Goal: Task Accomplishment & Management: Complete application form

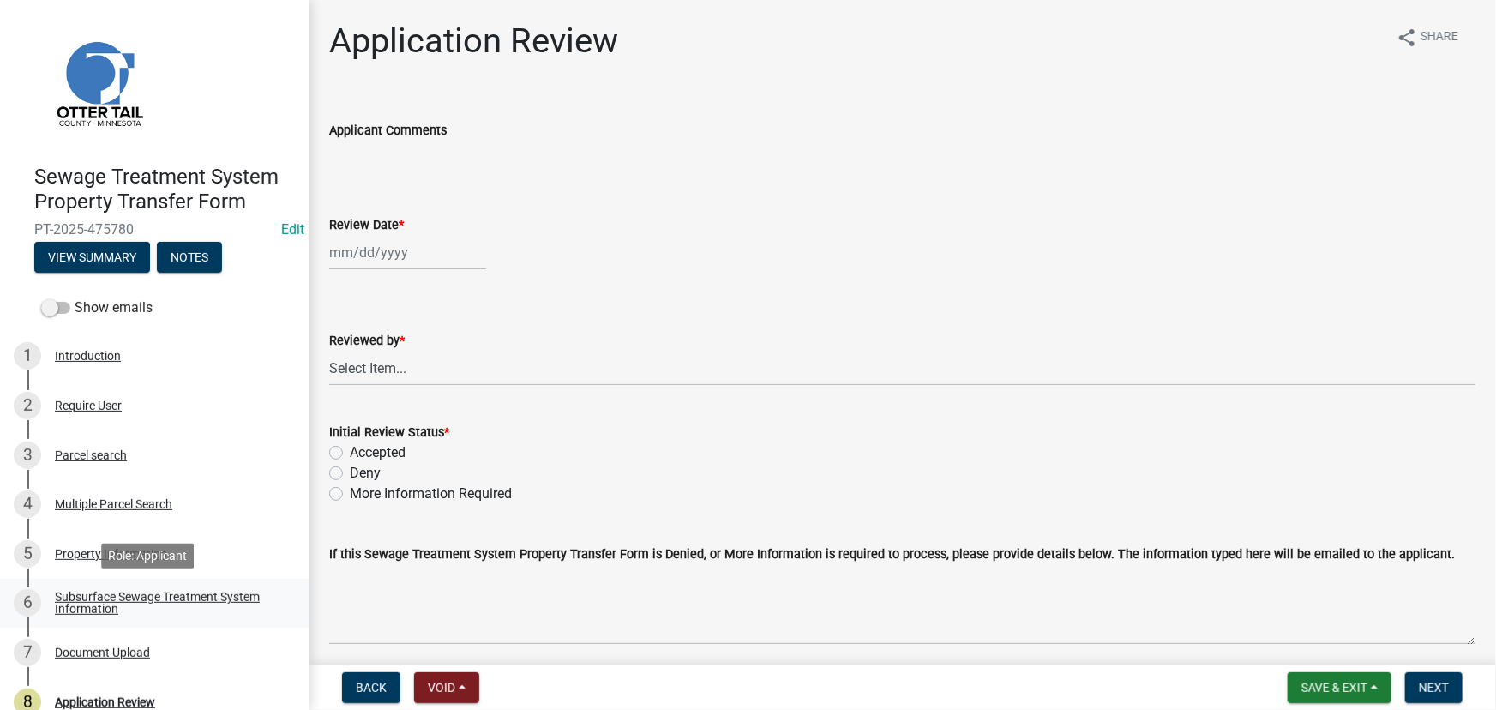
click at [150, 608] on div "Subsurface Sewage Treatment System Information" at bounding box center [168, 603] width 226 height 24
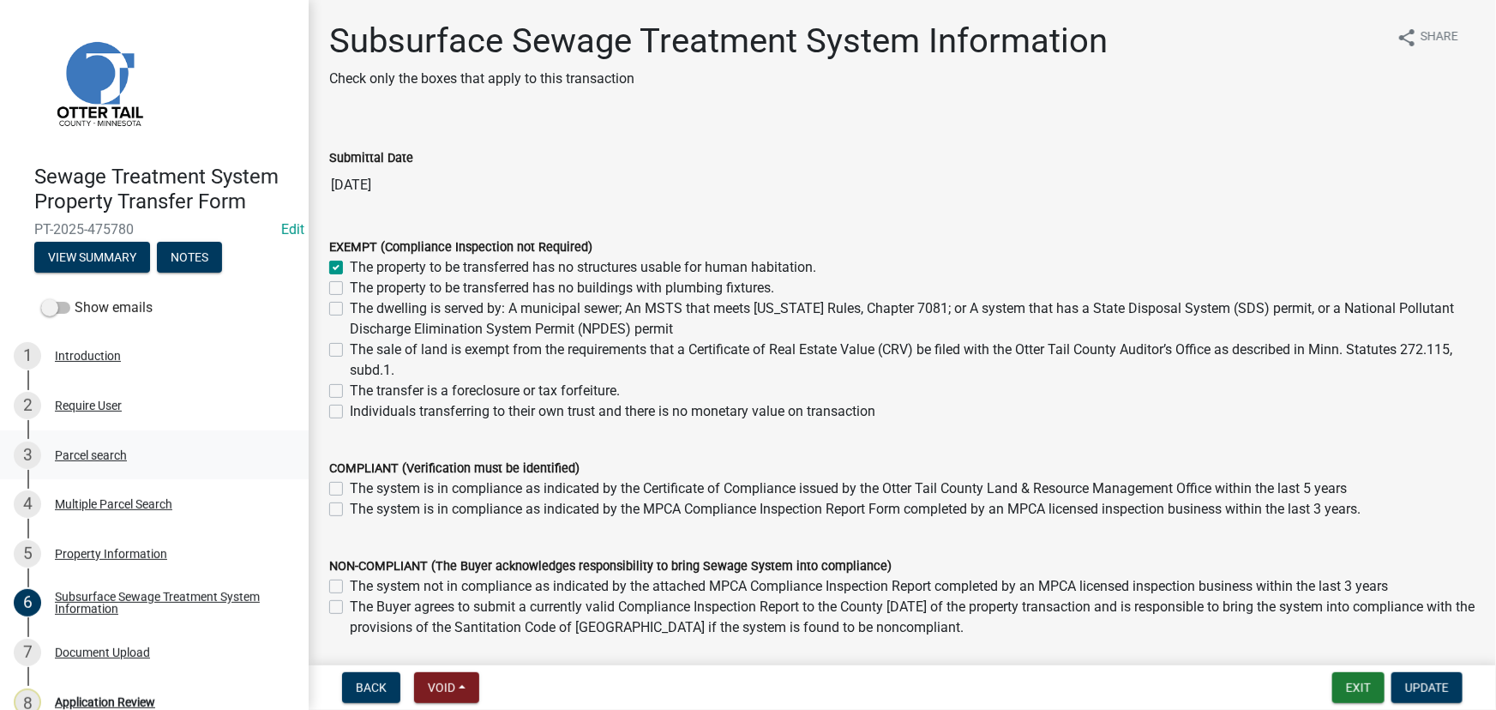
click at [126, 459] on div "Parcel search" at bounding box center [91, 455] width 72 height 12
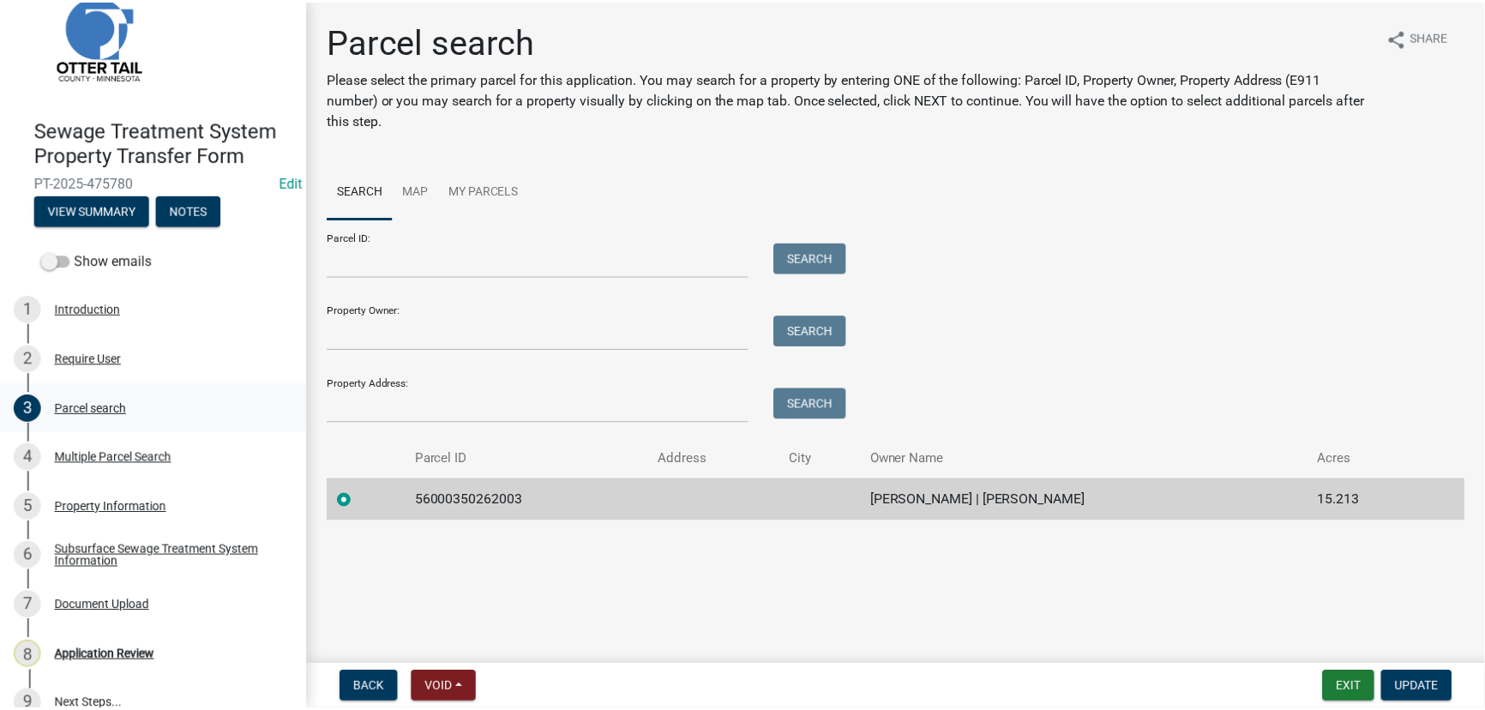
scroll to position [72, 0]
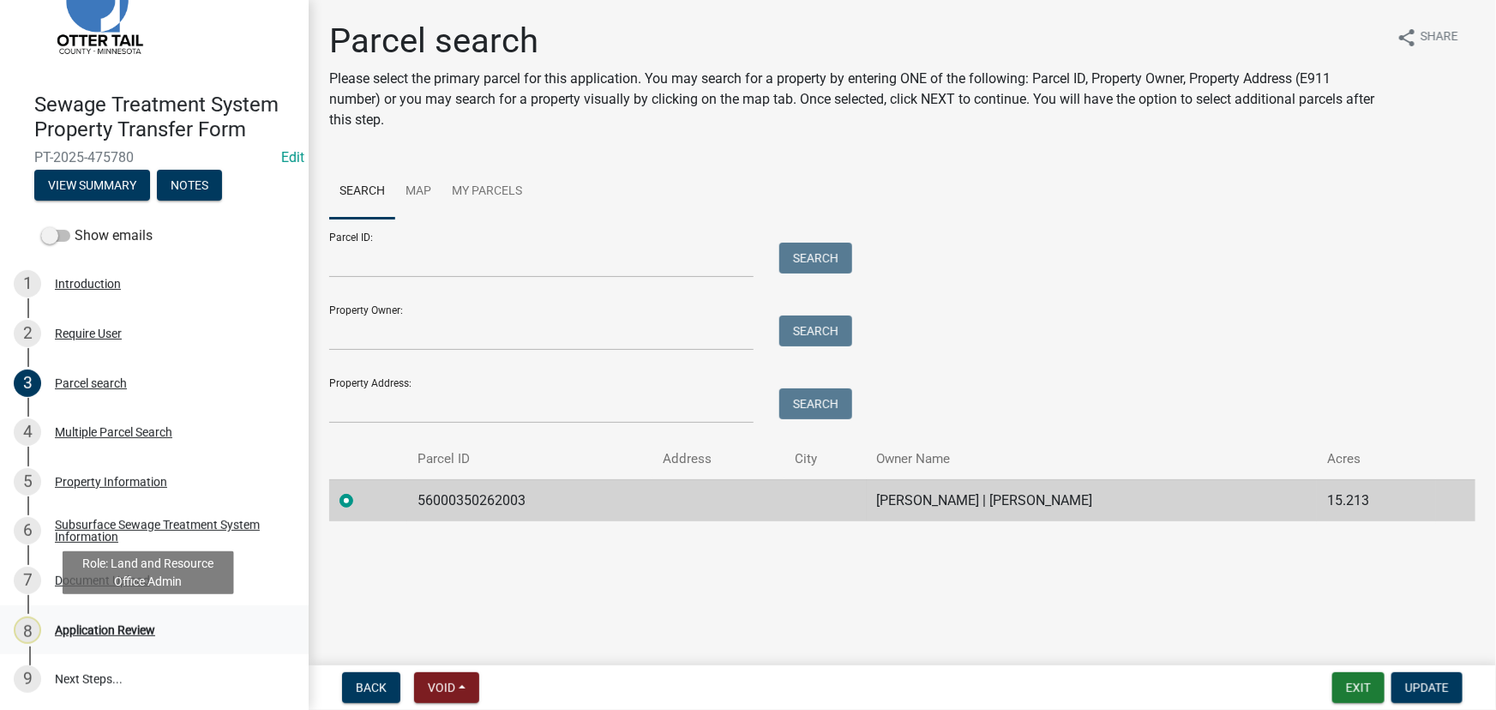
click at [137, 634] on div "Application Review" at bounding box center [105, 630] width 100 height 12
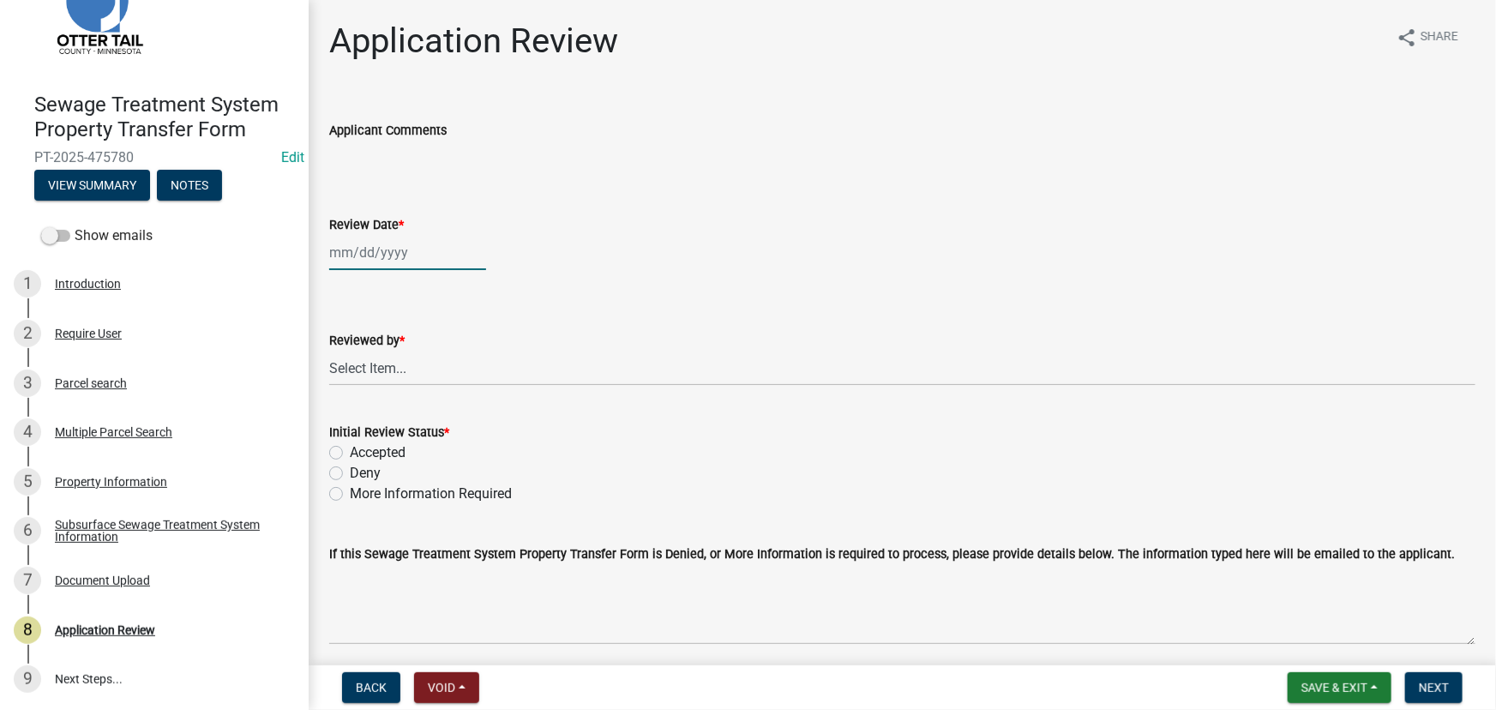
select select "9"
select select "2025"
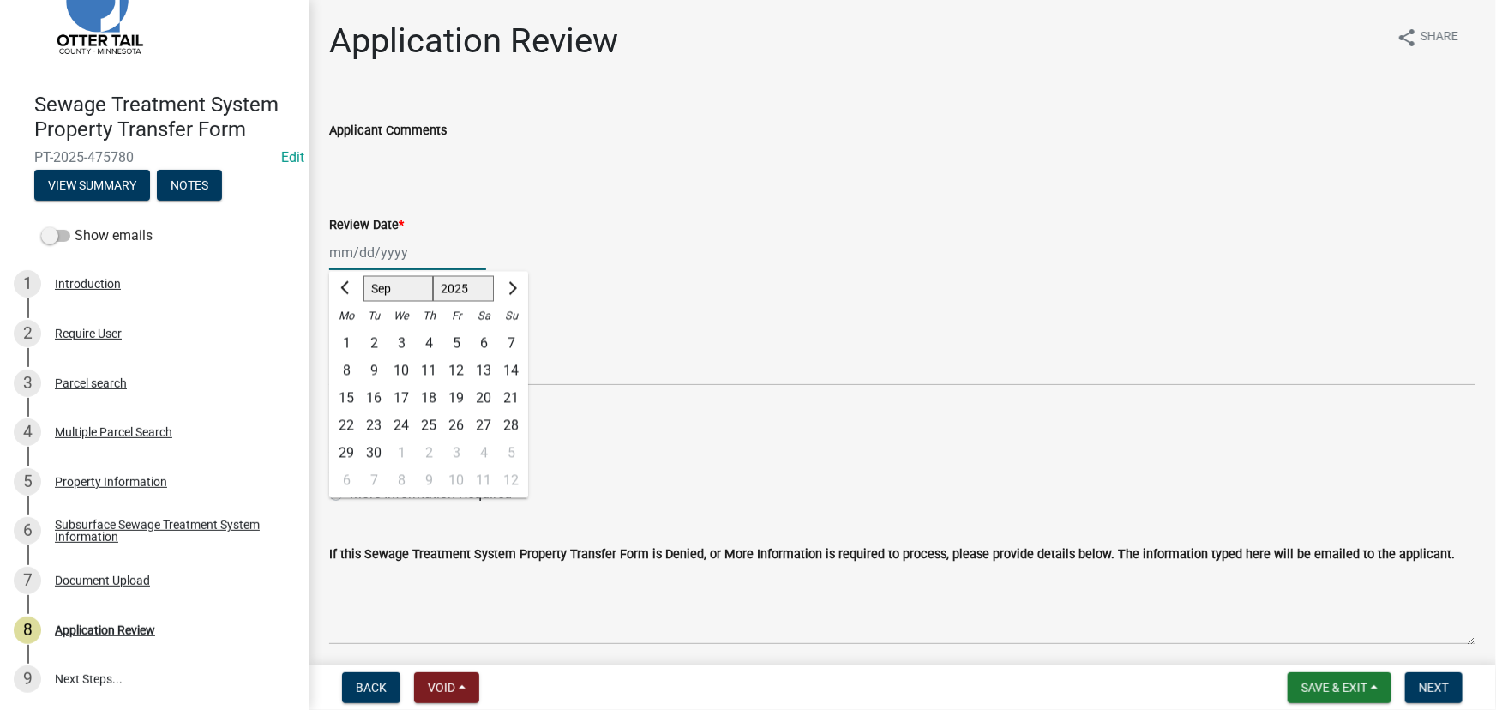
click at [408, 249] on div "Jan Feb Mar Apr May Jun Jul Aug Sep Oct Nov Dec 1525 1526 1527 1528 1529 1530 1…" at bounding box center [407, 252] width 157 height 35
click at [366, 375] on div "9" at bounding box center [373, 370] width 27 height 27
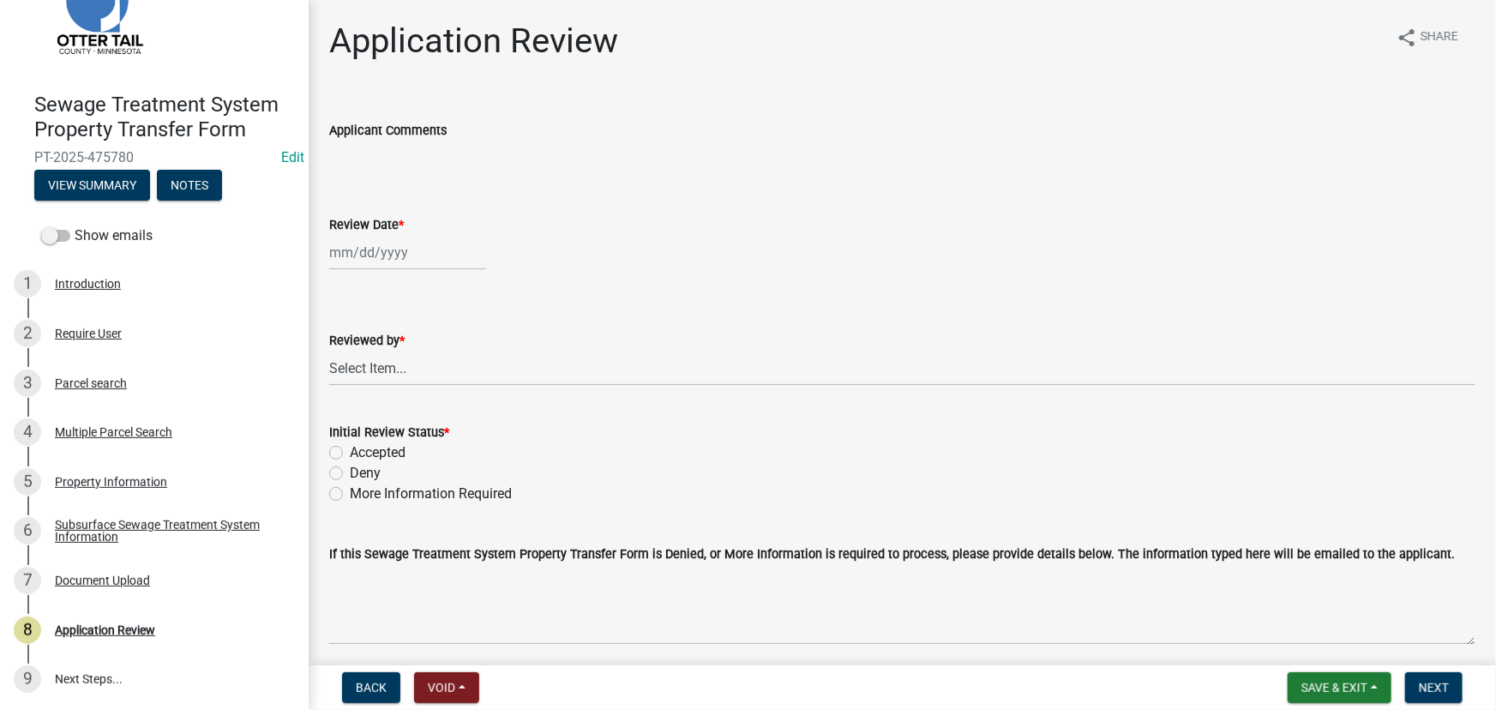
type input "[DATE]"
click at [371, 367] on select "Select Item... Alexis Newark Amy Busko Andrea Perales Brittany Tollefson Christ…" at bounding box center [902, 368] width 1146 height 35
click at [329, 351] on select "Select Item... Alexis Newark Amy Busko Andrea Perales Brittany Tollefson Christ…" at bounding box center [902, 368] width 1146 height 35
select select "190fd4c8-42ef-492b-a4a0-a0213555944c"
click at [399, 447] on label "Accepted" at bounding box center [378, 452] width 56 height 21
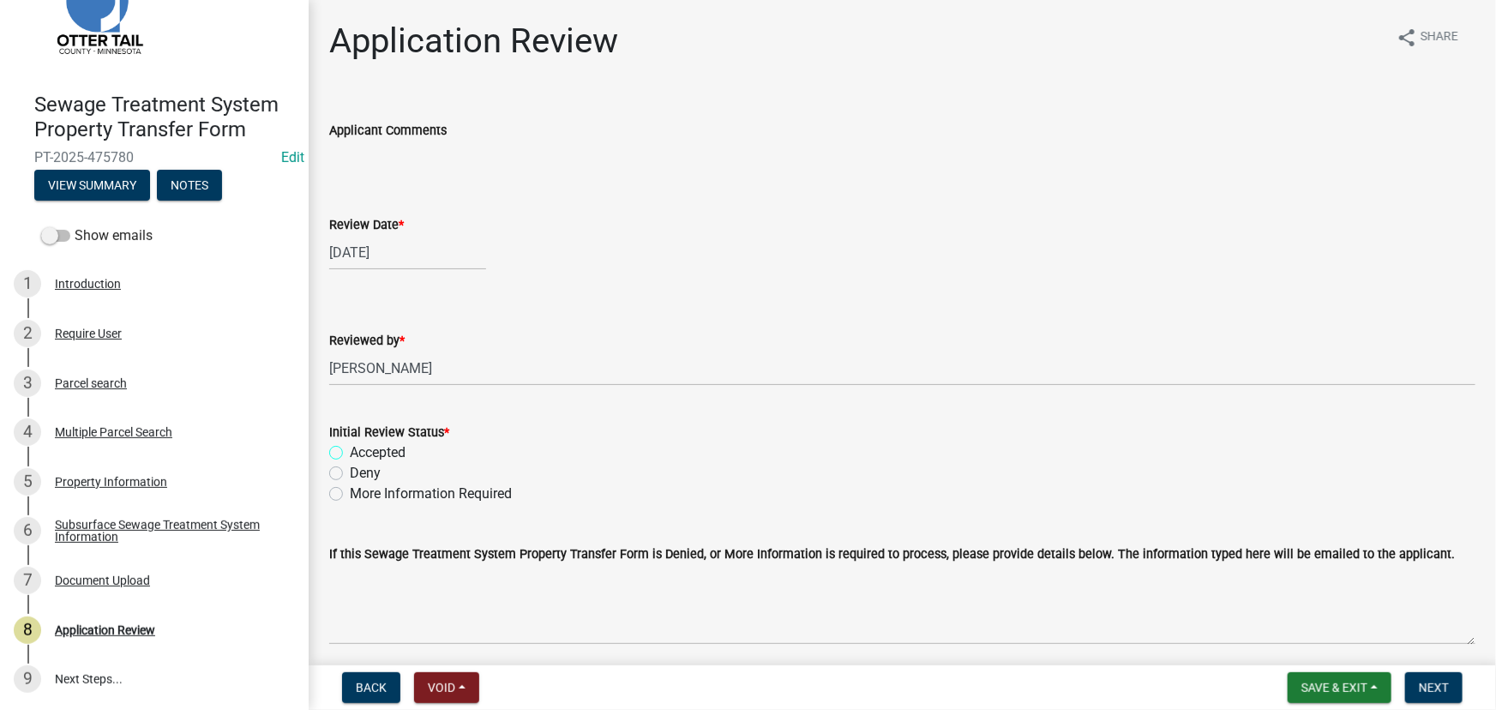
click at [361, 447] on input "Accepted" at bounding box center [355, 447] width 11 height 11
radio input "true"
click at [1432, 690] on span "Next" at bounding box center [1434, 688] width 30 height 14
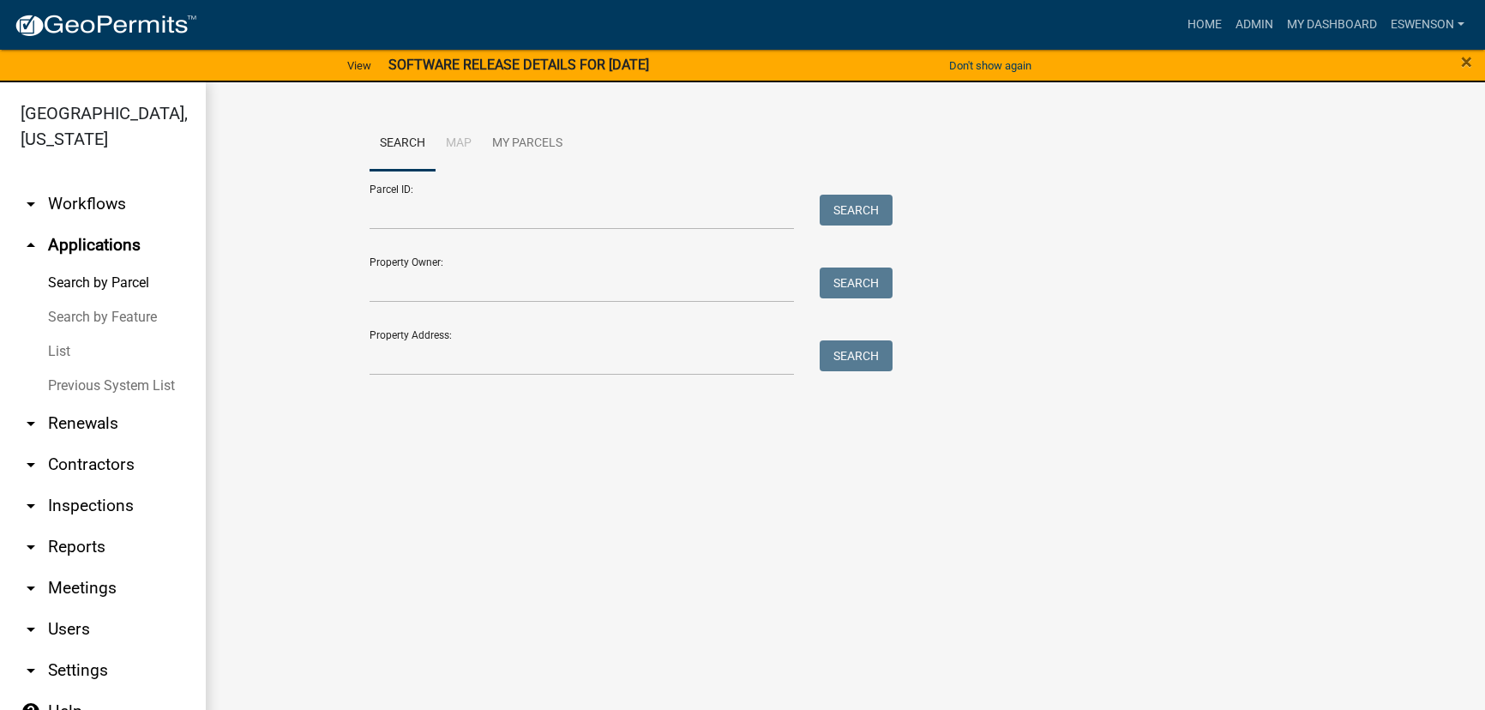
scroll to position [20, 0]
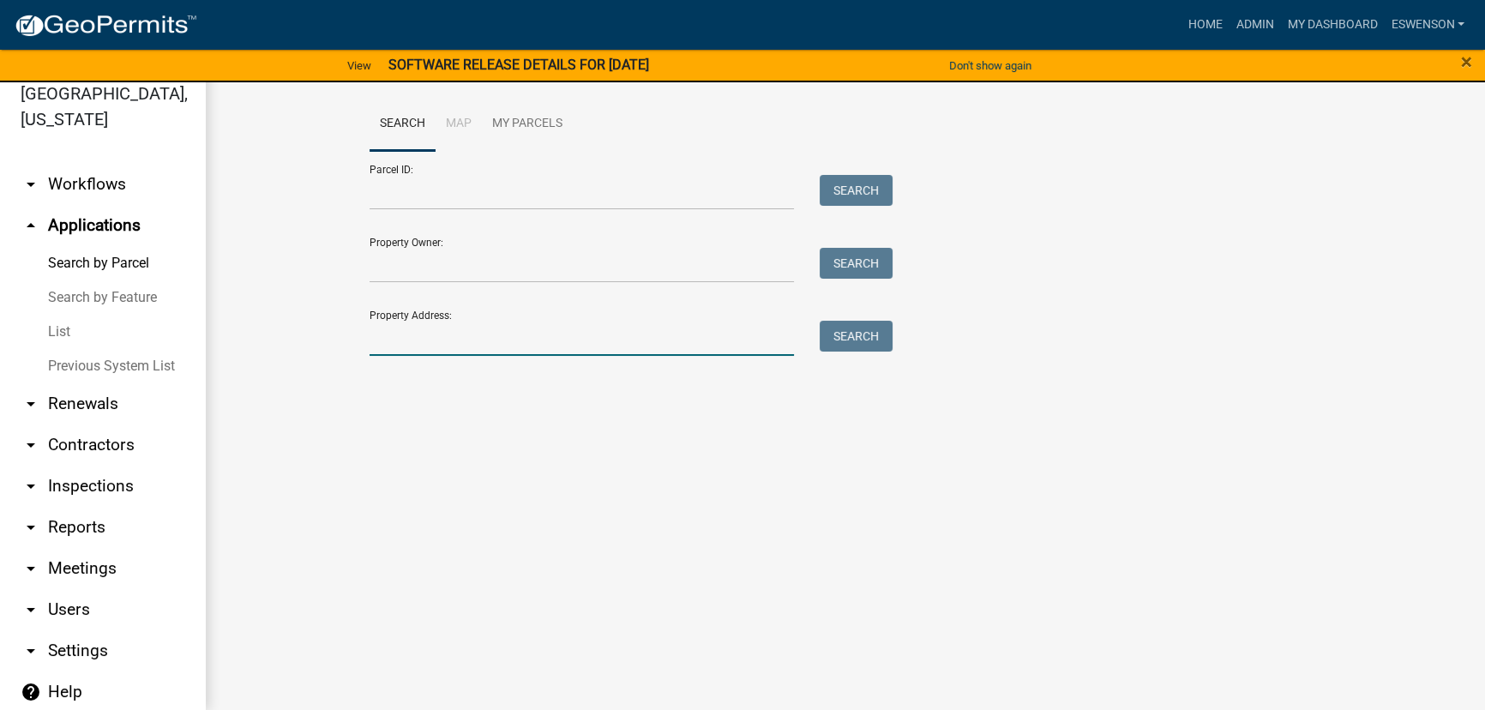
click at [513, 354] on input "Property Address:" at bounding box center [581, 338] width 424 height 35
click at [92, 160] on ul "arrow_drop_down Workflows List arrow_drop_up Applications Search by Parcel Sear…" at bounding box center [103, 434] width 206 height 569
click at [87, 183] on link "arrow_drop_down Workflows" at bounding box center [103, 184] width 206 height 41
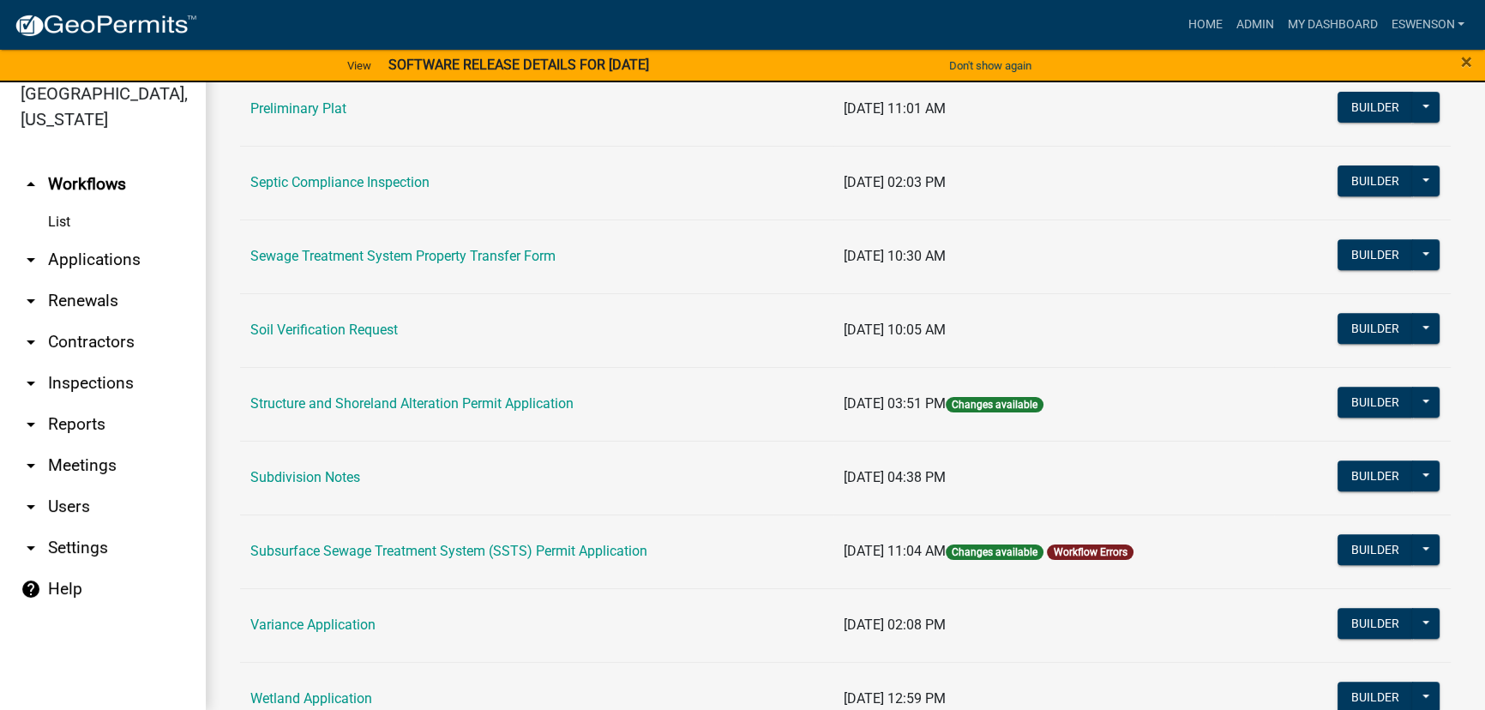
scroll to position [1012, 0]
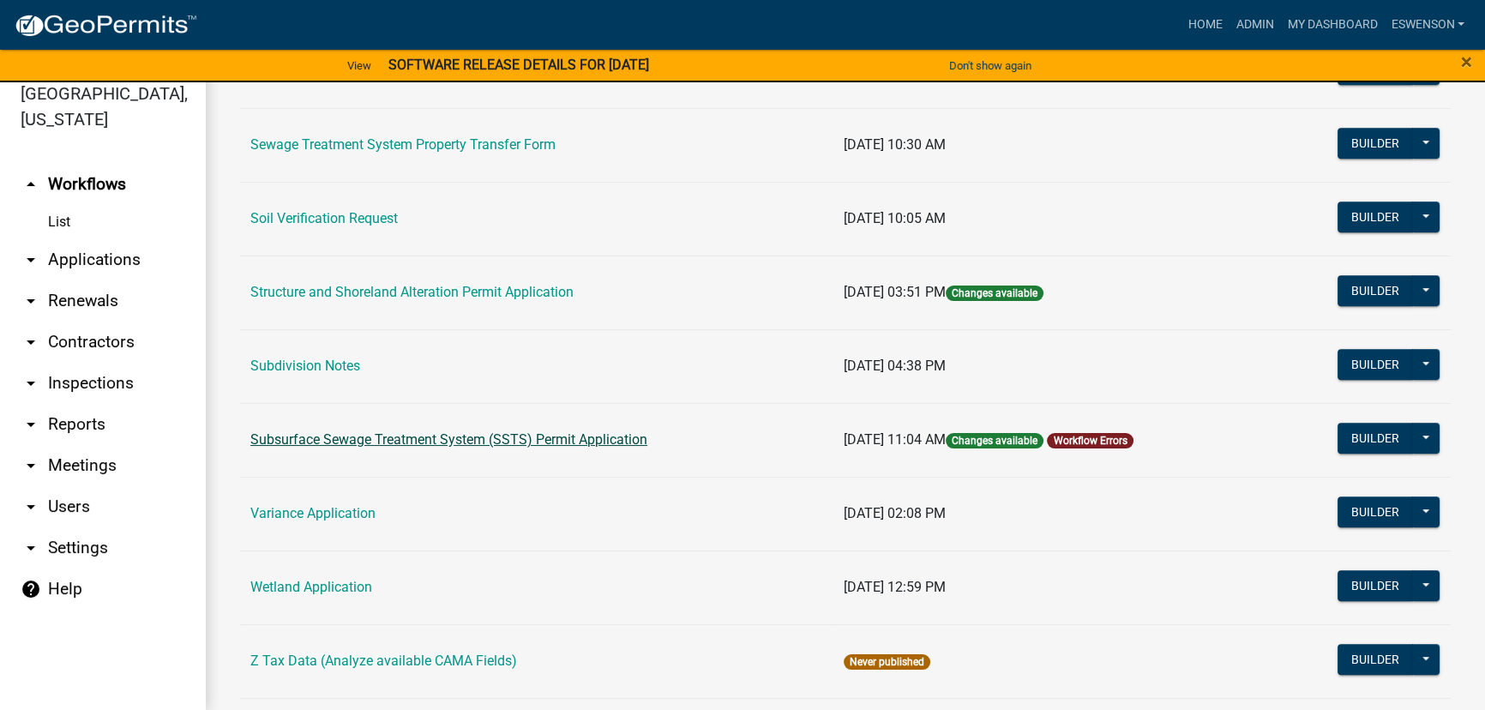
click at [401, 442] on link "Subsurface Sewage Treatment System (SSTS) Permit Application" at bounding box center [448, 439] width 397 height 16
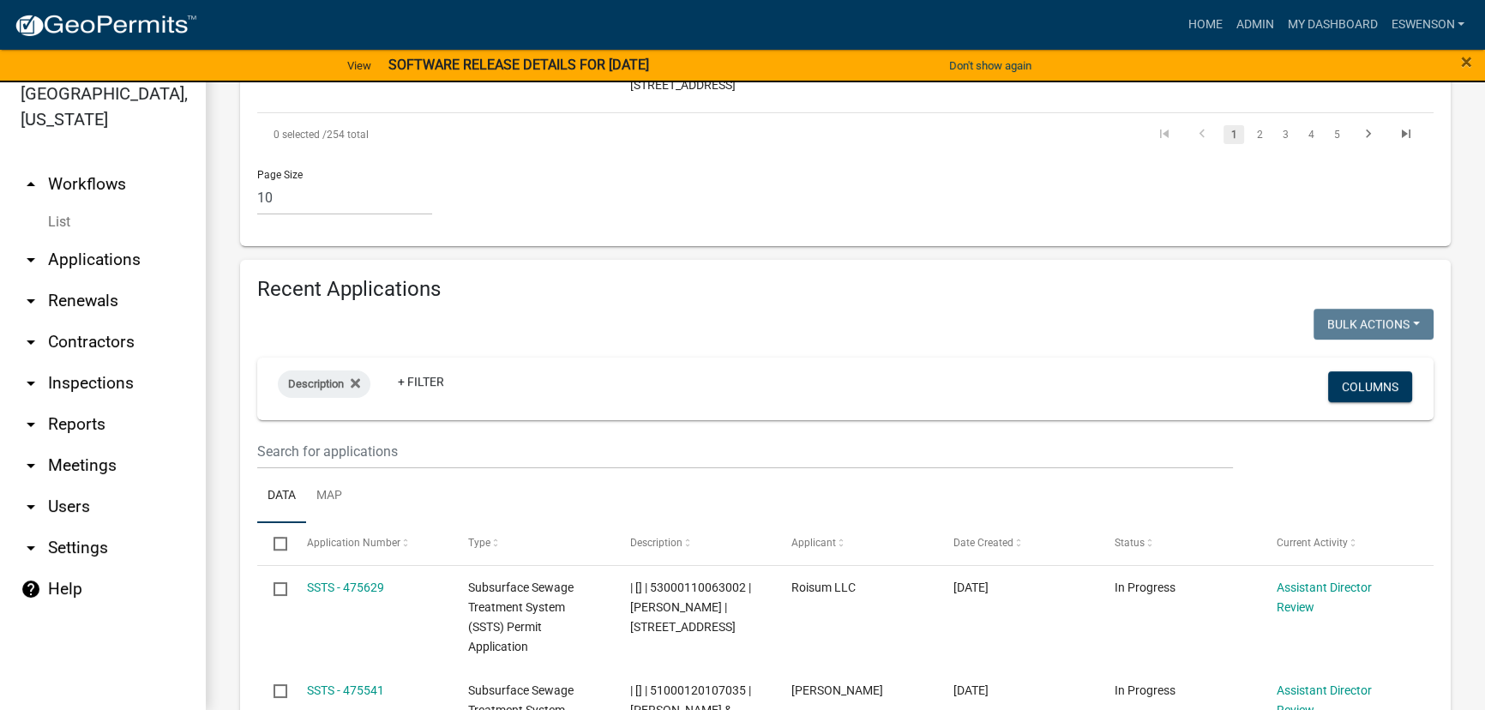
scroll to position [1832, 0]
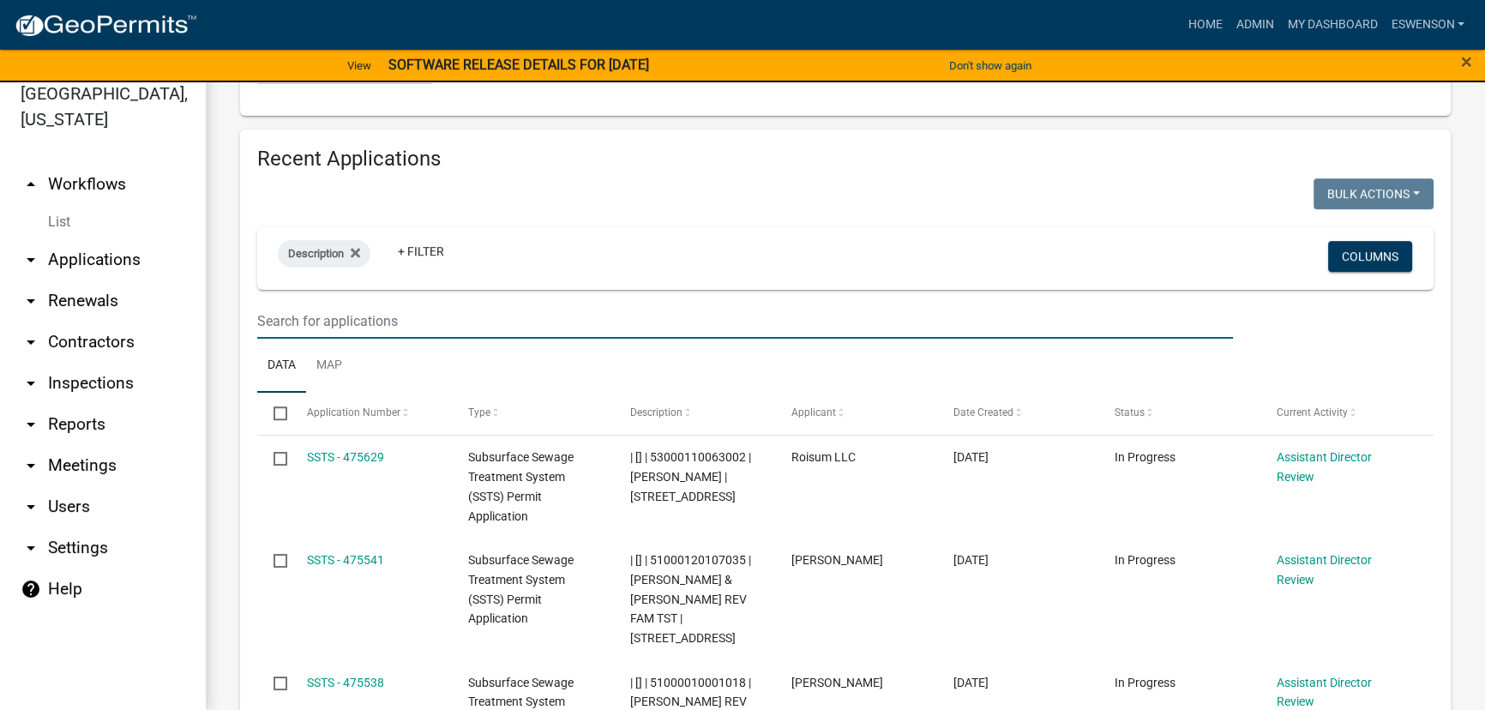
click at [347, 321] on input "text" at bounding box center [744, 320] width 975 height 35
type input "2025-310"
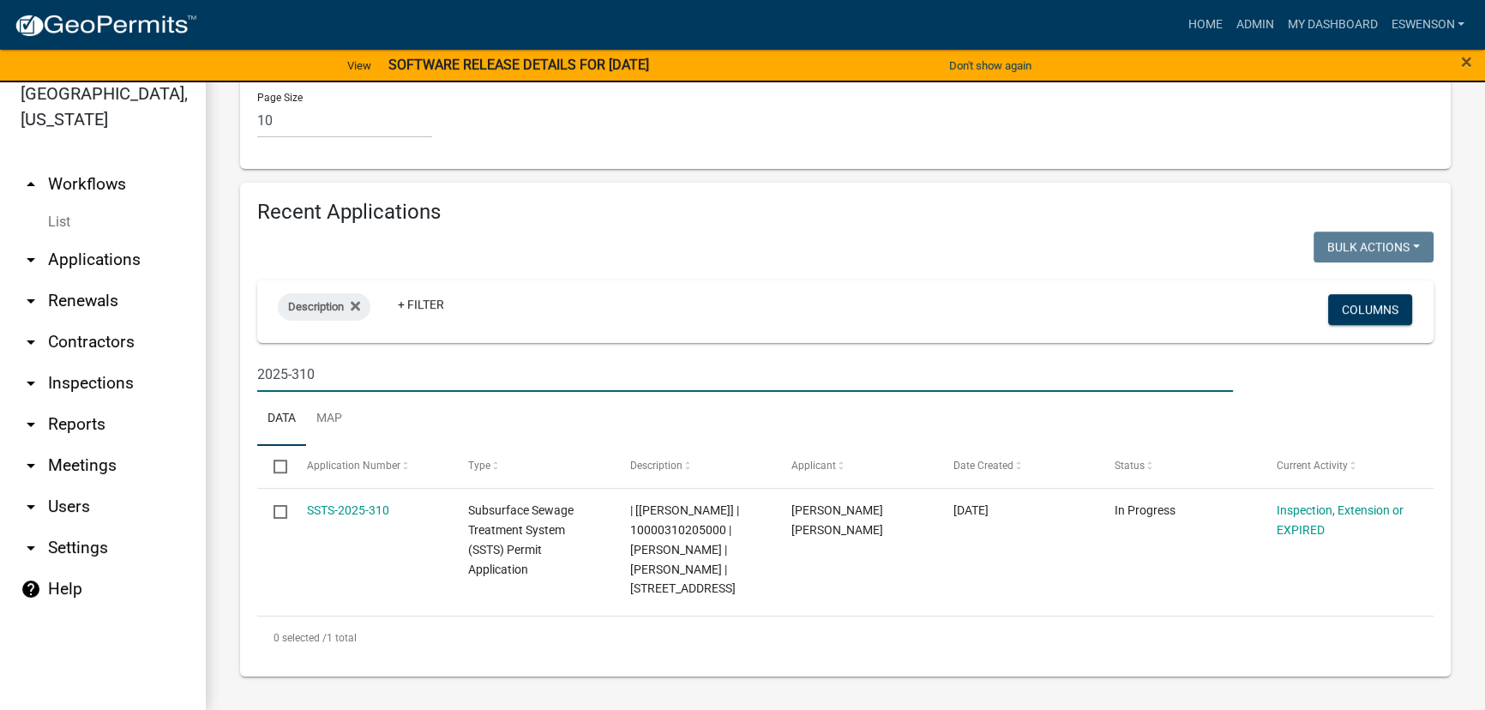
scroll to position [1777, 0]
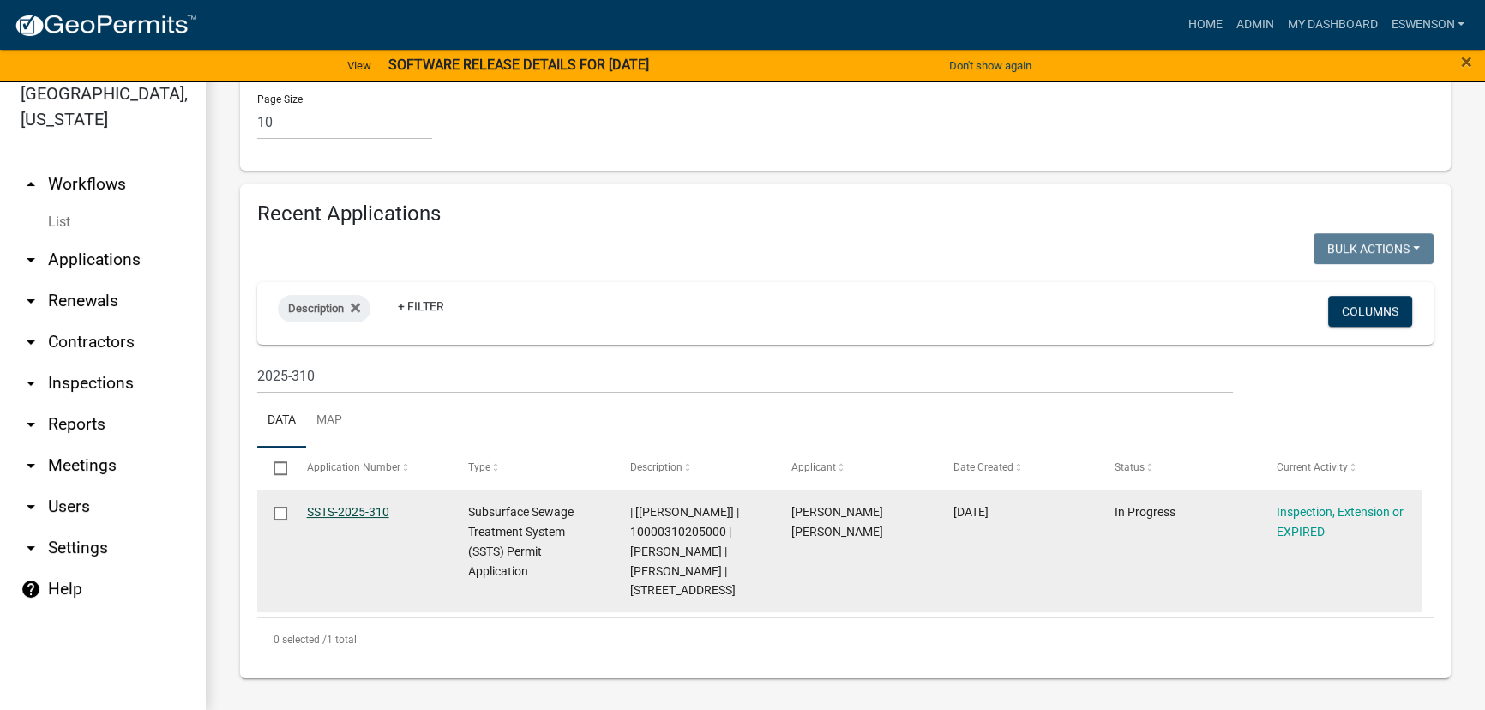
click at [359, 514] on link "SSTS-2025-310" at bounding box center [348, 512] width 82 height 14
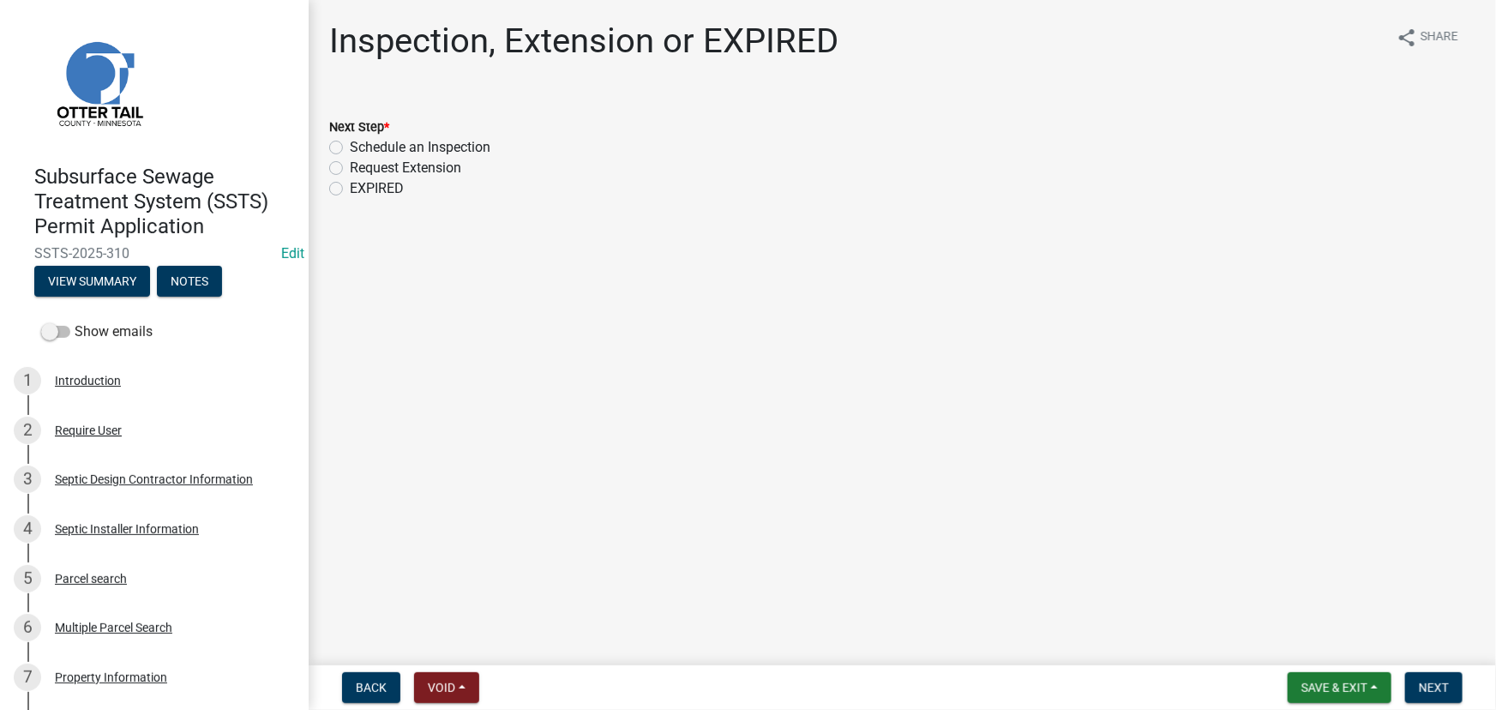
drag, startPoint x: 410, startPoint y: 146, endPoint x: 1246, endPoint y: 540, distance: 924.8
click at [410, 146] on label "Schedule an Inspection" at bounding box center [420, 147] width 141 height 21
click at [361, 146] on input "Schedule an Inspection" at bounding box center [355, 142] width 11 height 11
radio input "true"
click at [1440, 685] on span "Next" at bounding box center [1434, 688] width 30 height 14
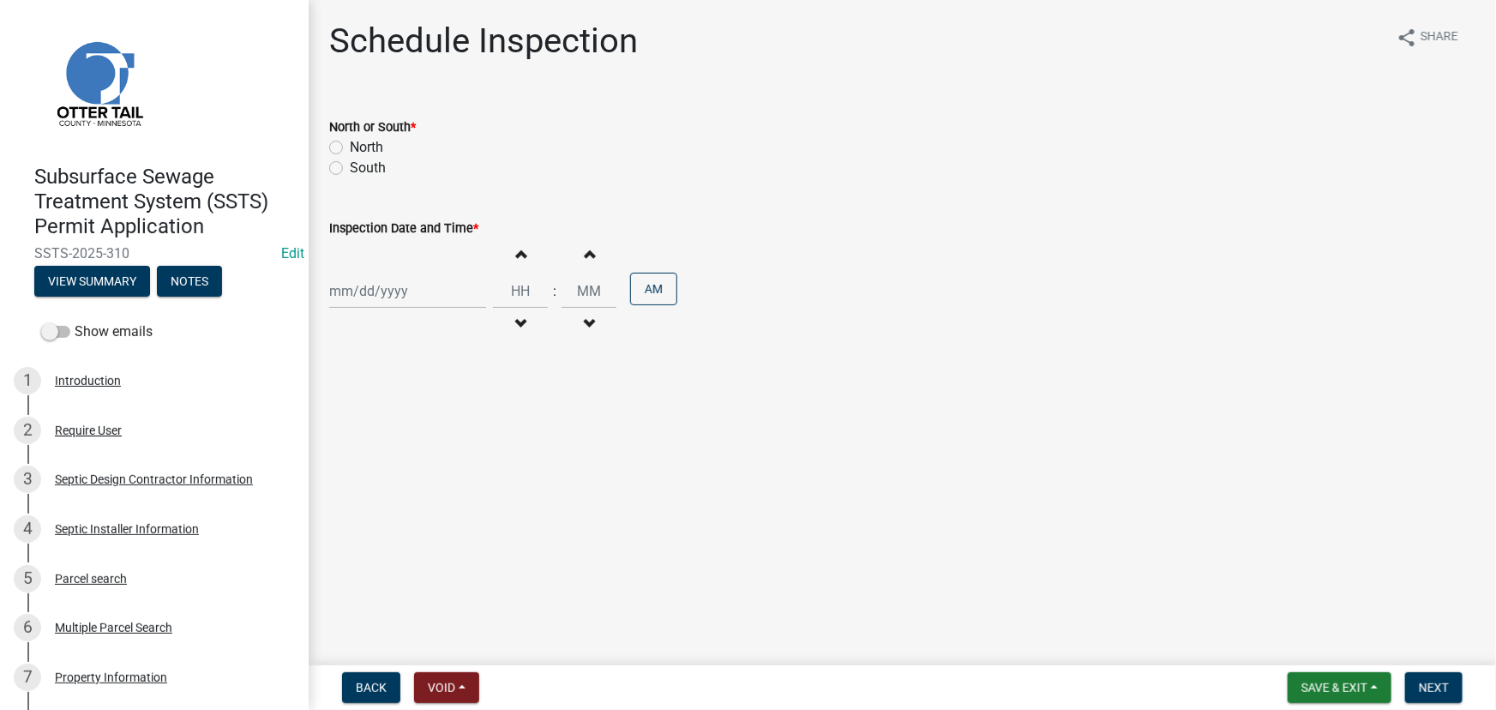
click at [356, 153] on label "North" at bounding box center [366, 147] width 33 height 21
click at [356, 148] on input "North" at bounding box center [355, 142] width 11 height 11
radio input "true"
click at [356, 166] on label "South" at bounding box center [368, 168] width 36 height 21
click at [356, 166] on input "South" at bounding box center [355, 163] width 11 height 11
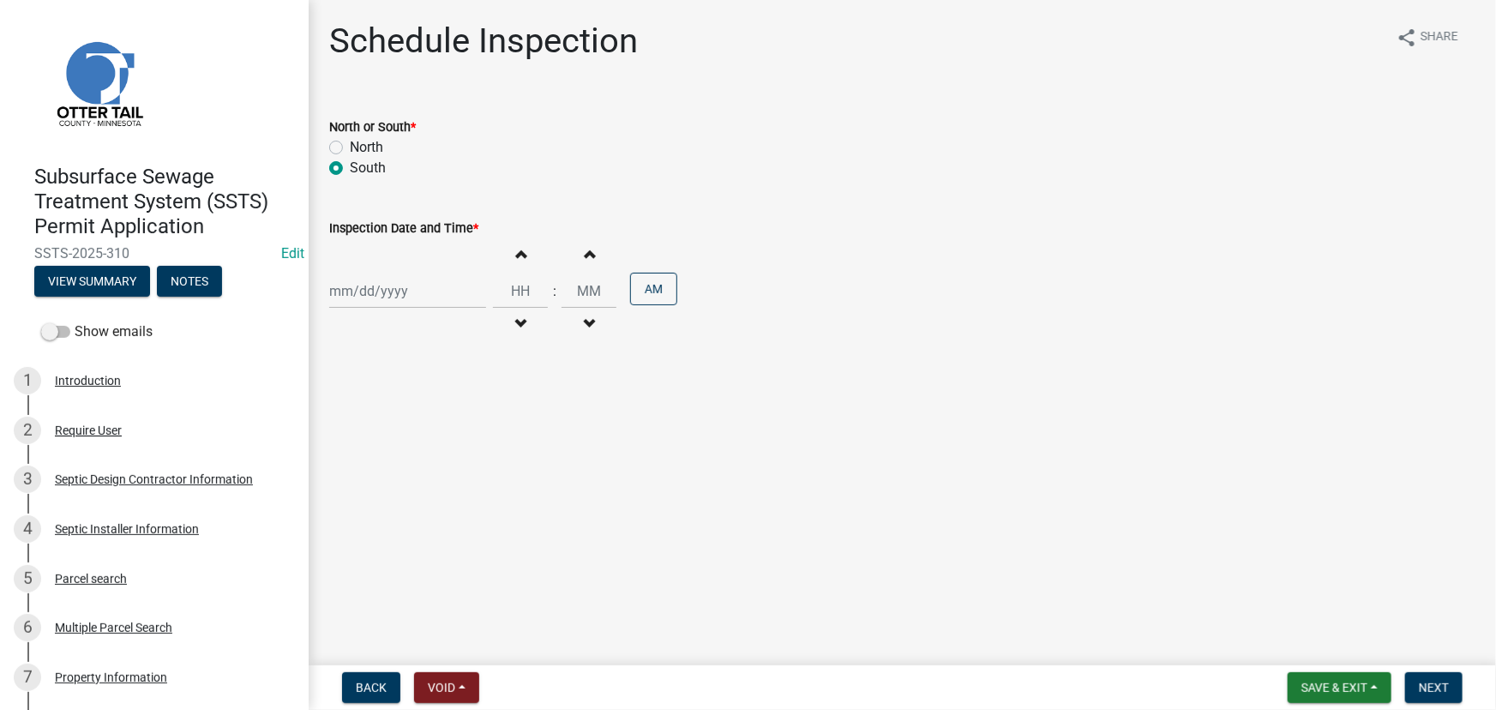
radio input "true"
click at [378, 293] on div at bounding box center [407, 290] width 157 height 35
select select "9"
select select "2025"
click at [404, 409] on div "10" at bounding box center [400, 409] width 27 height 27
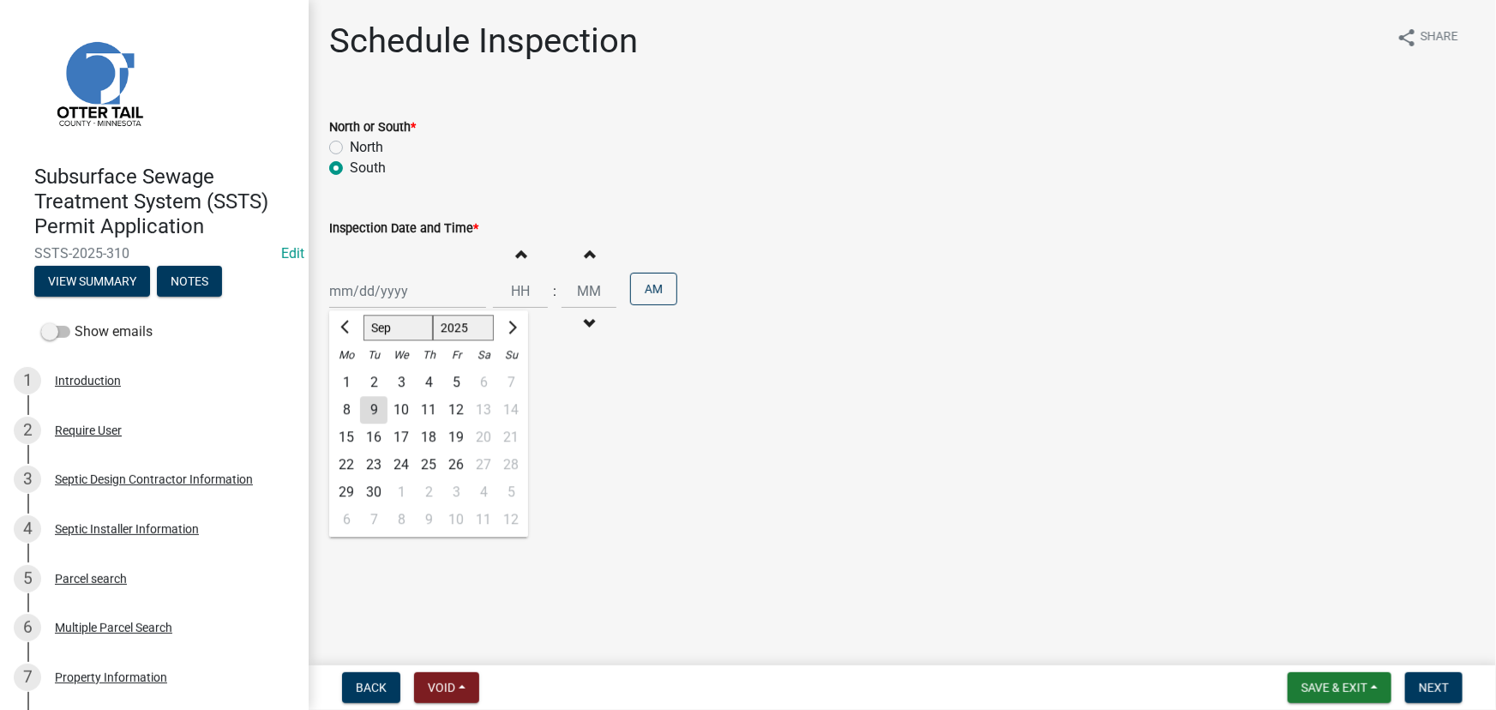
type input "09/10/2025"
click at [519, 293] on input "Hours" at bounding box center [520, 290] width 55 height 35
type input "10"
type input "00"
click at [603, 297] on input "00" at bounding box center [588, 290] width 55 height 35
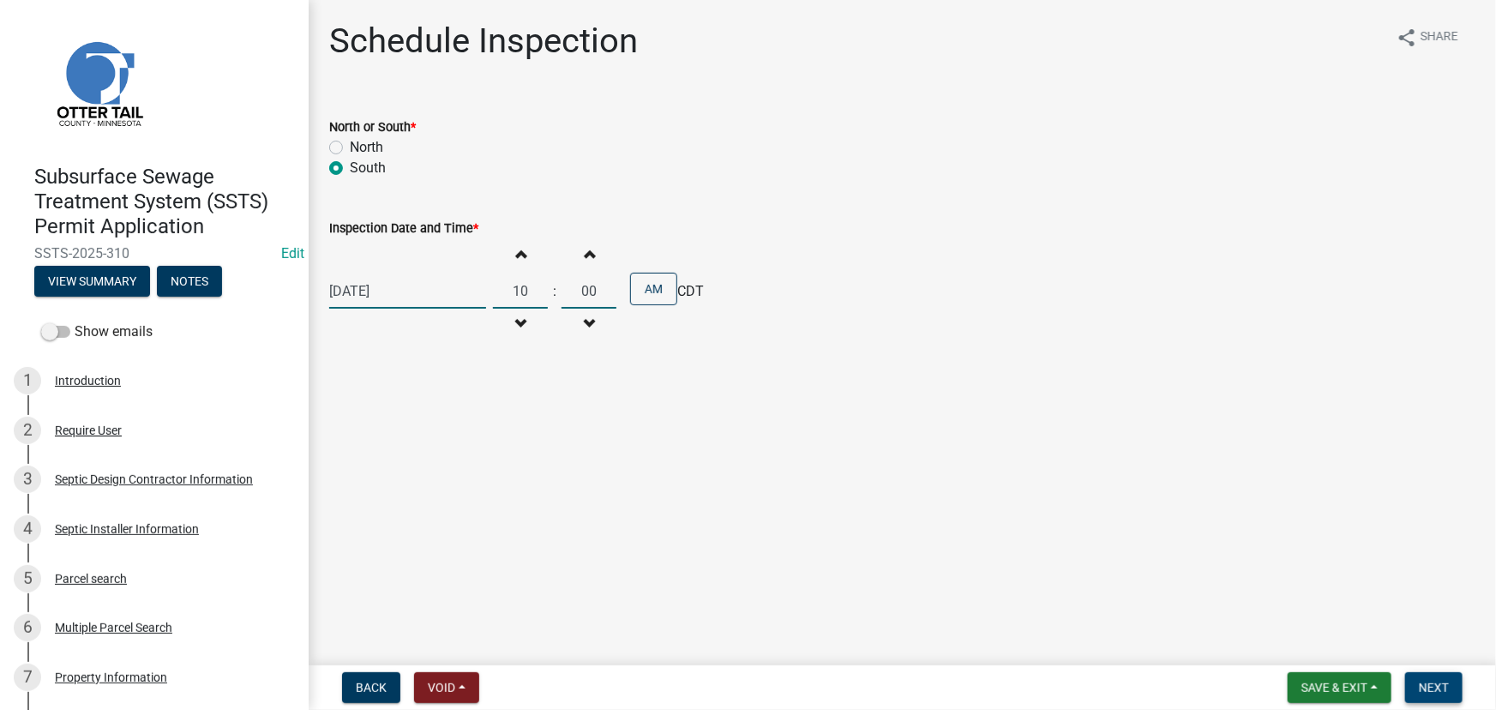
click at [1446, 694] on span "Next" at bounding box center [1434, 688] width 30 height 14
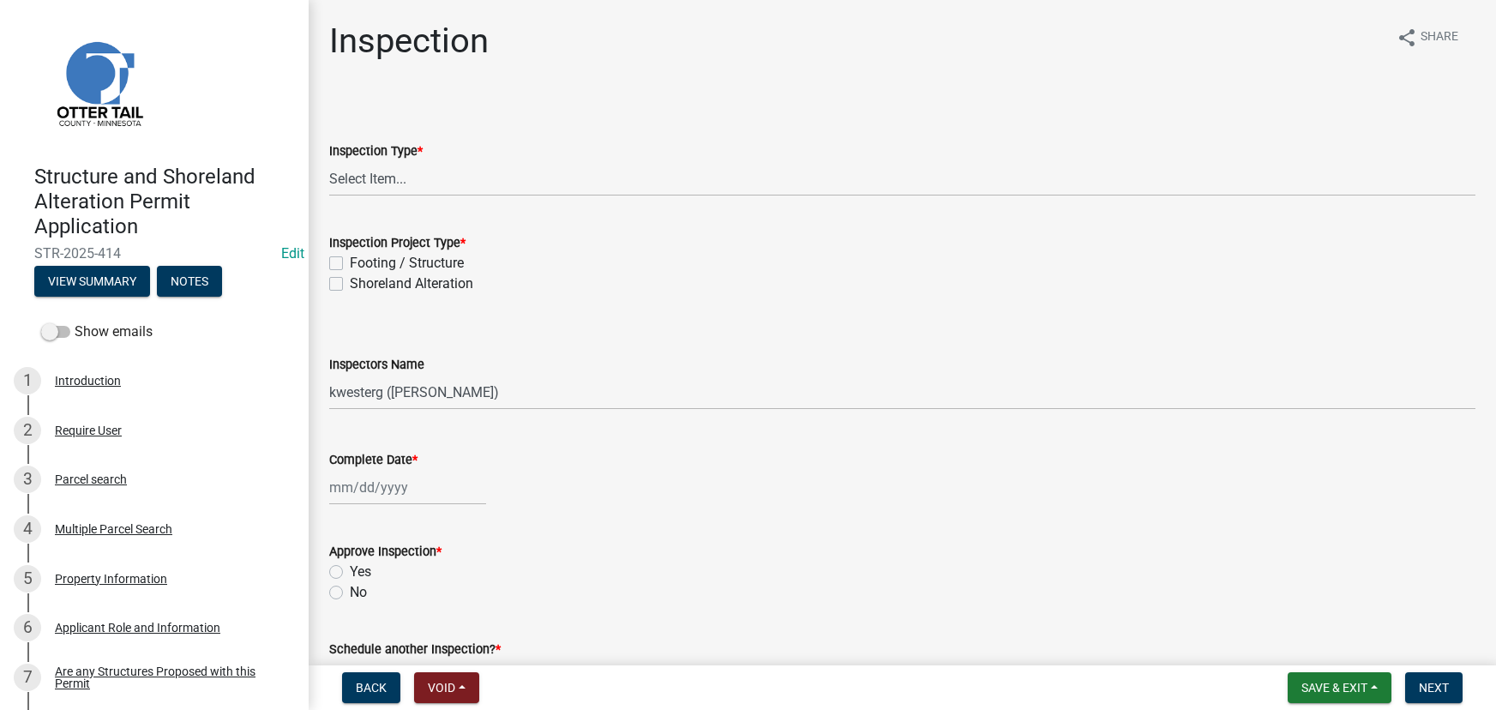
select select "710d5f49-2663-4e73-9718-d0c4e189f5ed"
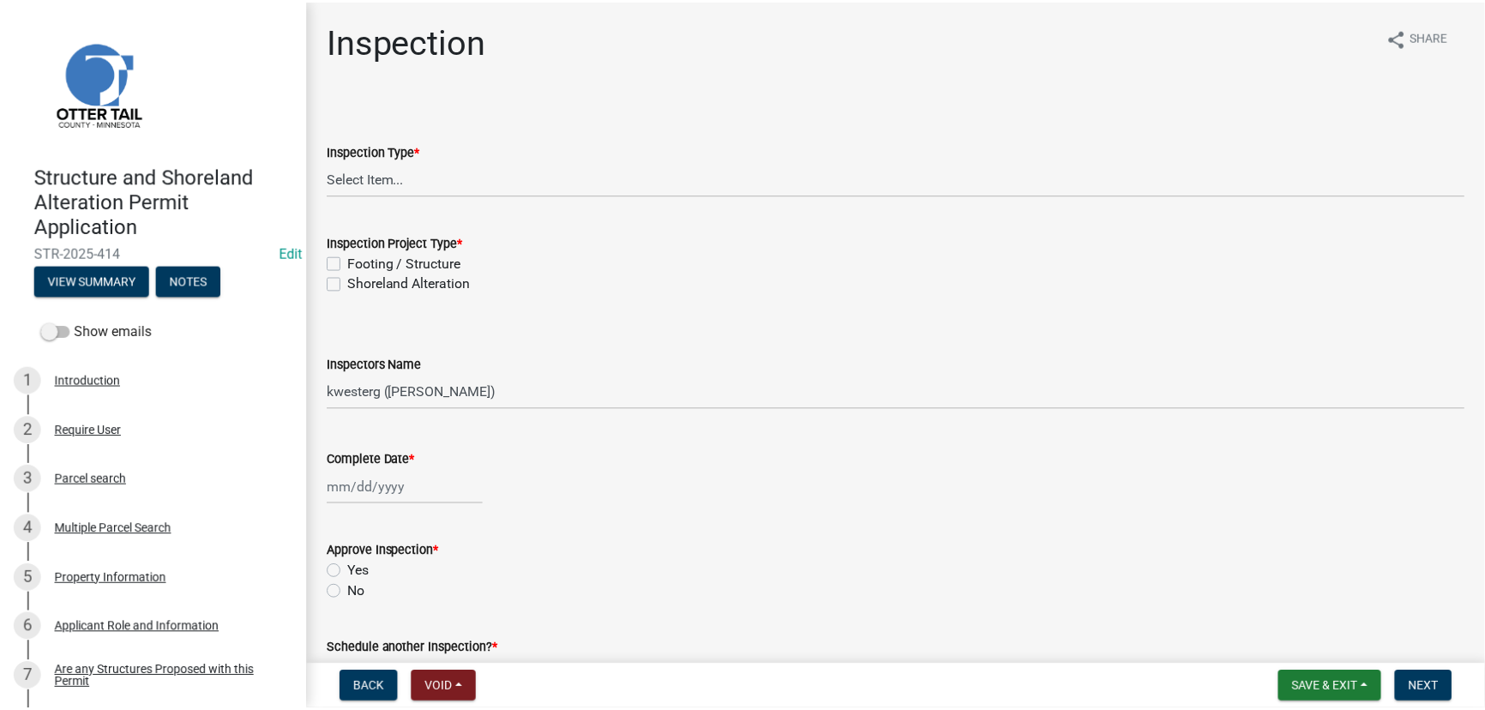
scroll to position [311, 0]
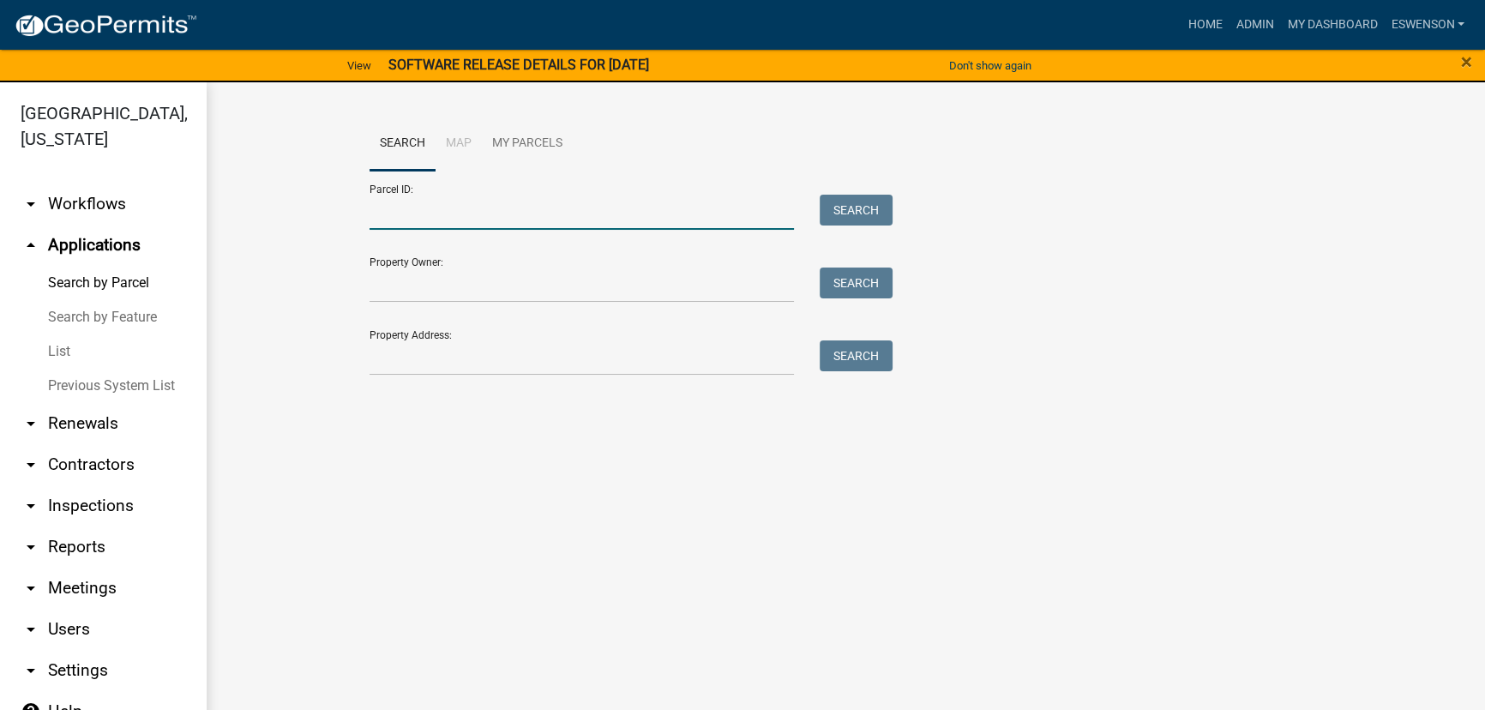
click at [474, 216] on input "Parcel ID:" at bounding box center [581, 212] width 424 height 35
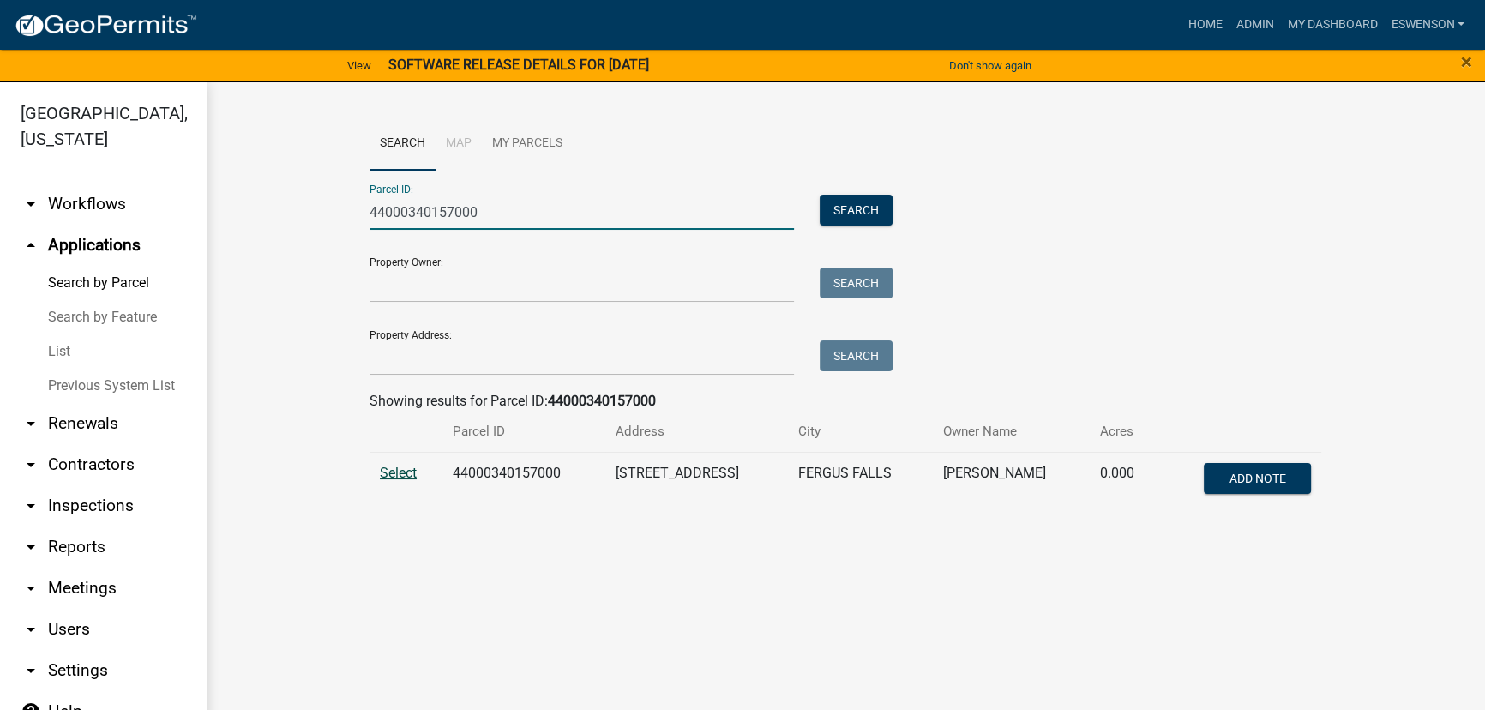
type input "44000340157000"
click at [411, 471] on span "Select" at bounding box center [398, 473] width 37 height 16
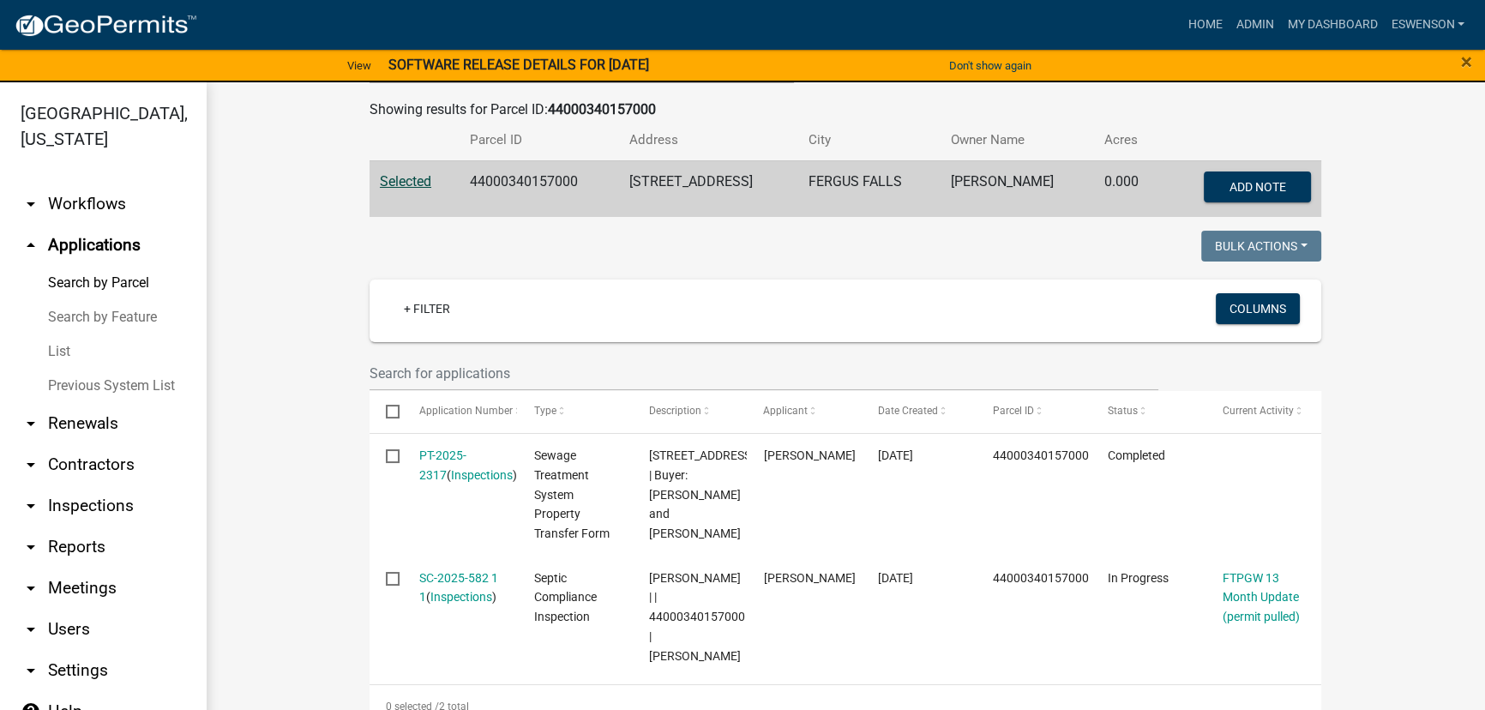
scroll to position [109, 0]
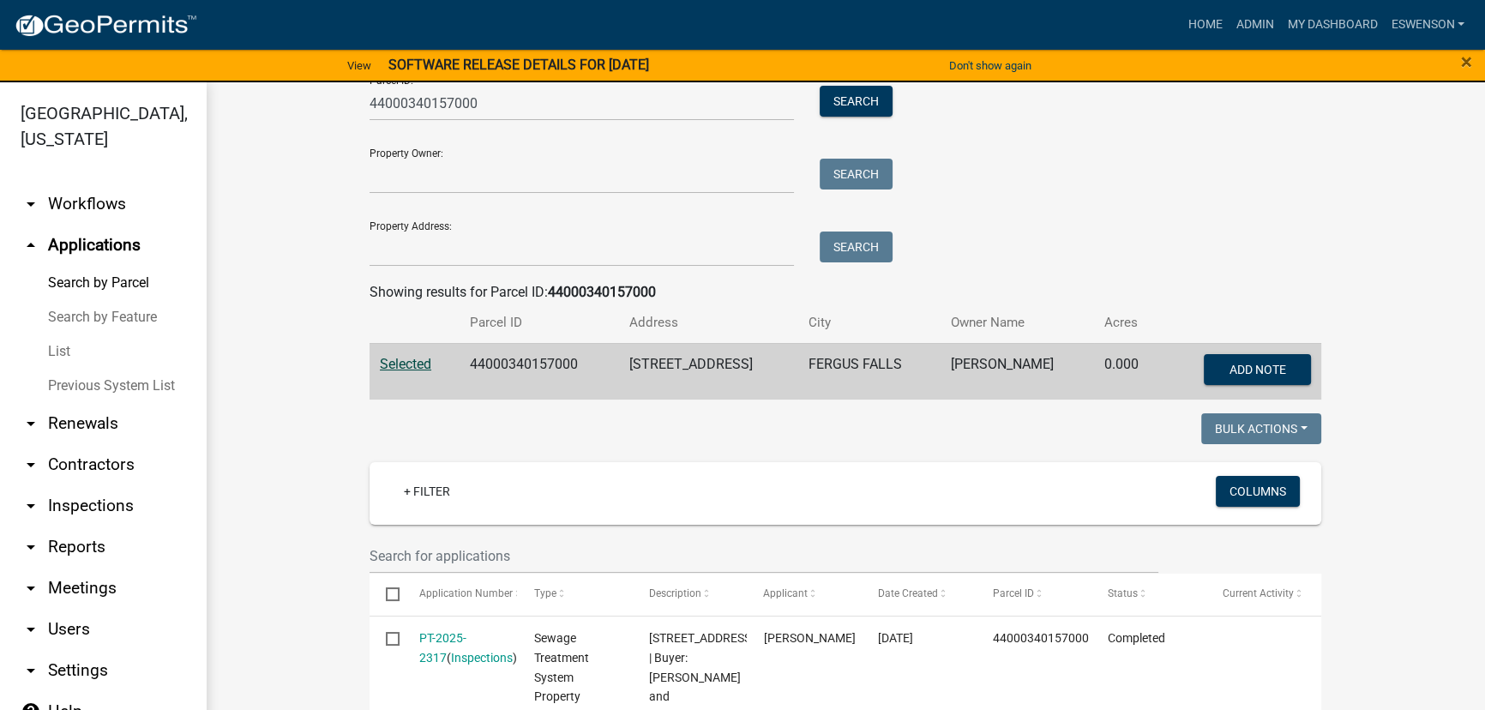
click at [531, 367] on td "44000340157000" at bounding box center [539, 371] width 160 height 57
copy td "44000340157000"
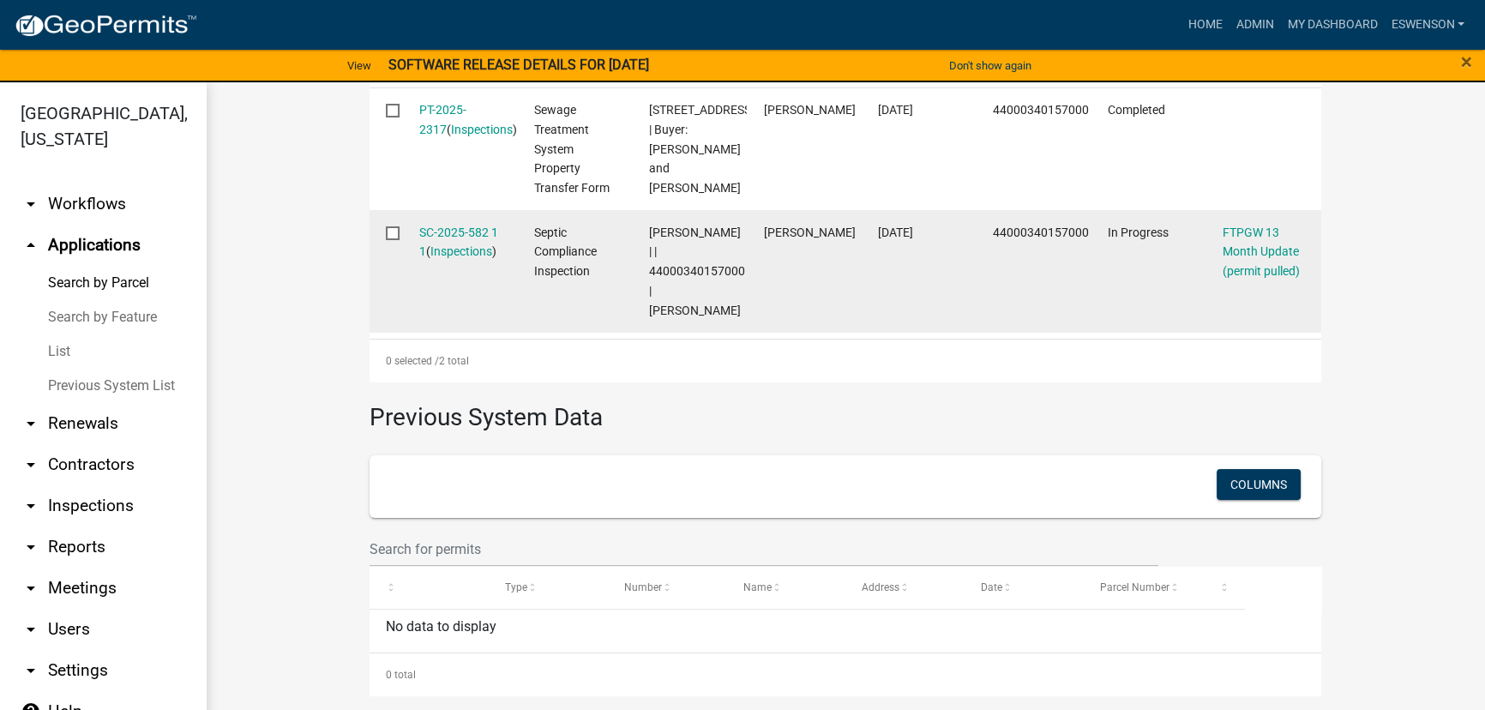
scroll to position [578, 0]
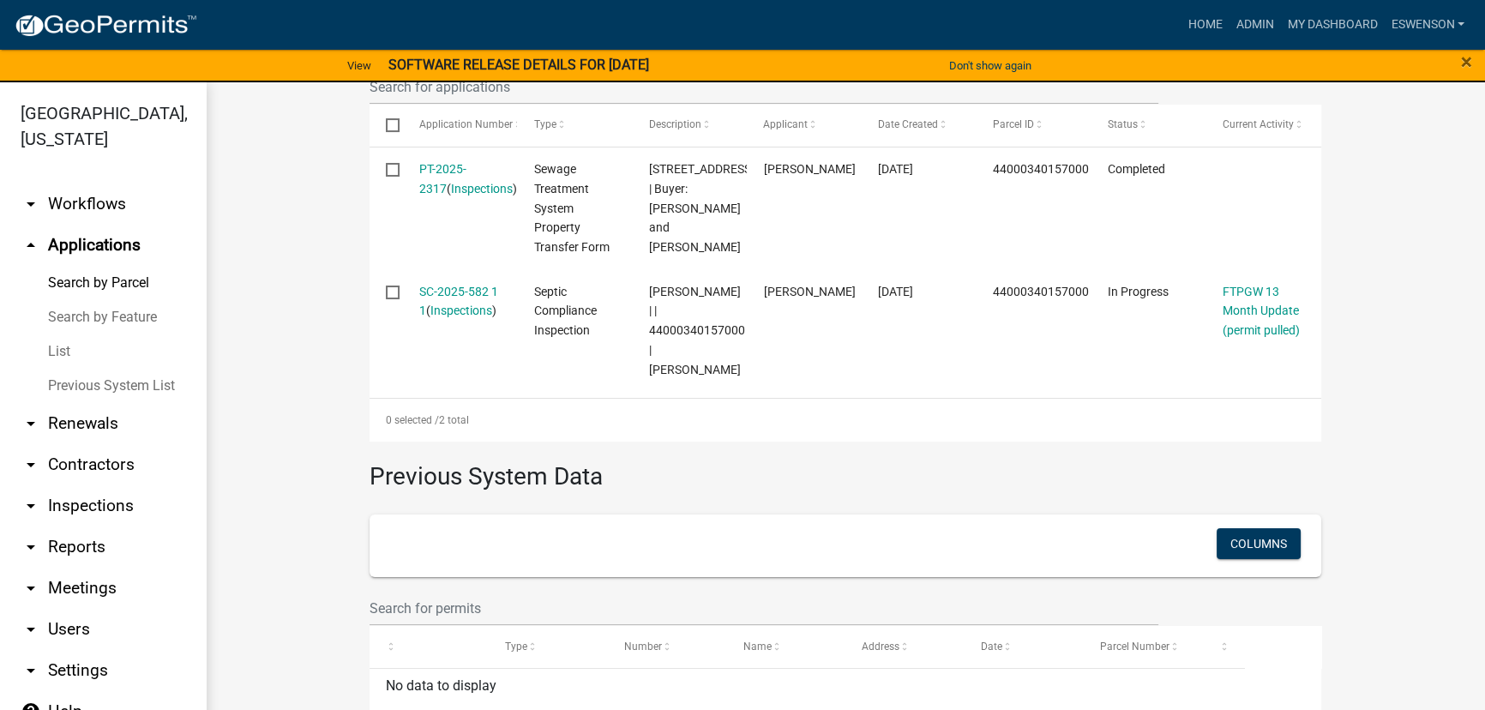
click at [1226, 398] on datatable-body "PT-2025-2317 ( Inspections ) Sewage Treatment System Property Transfer Form [ST…" at bounding box center [844, 272] width 951 height 250
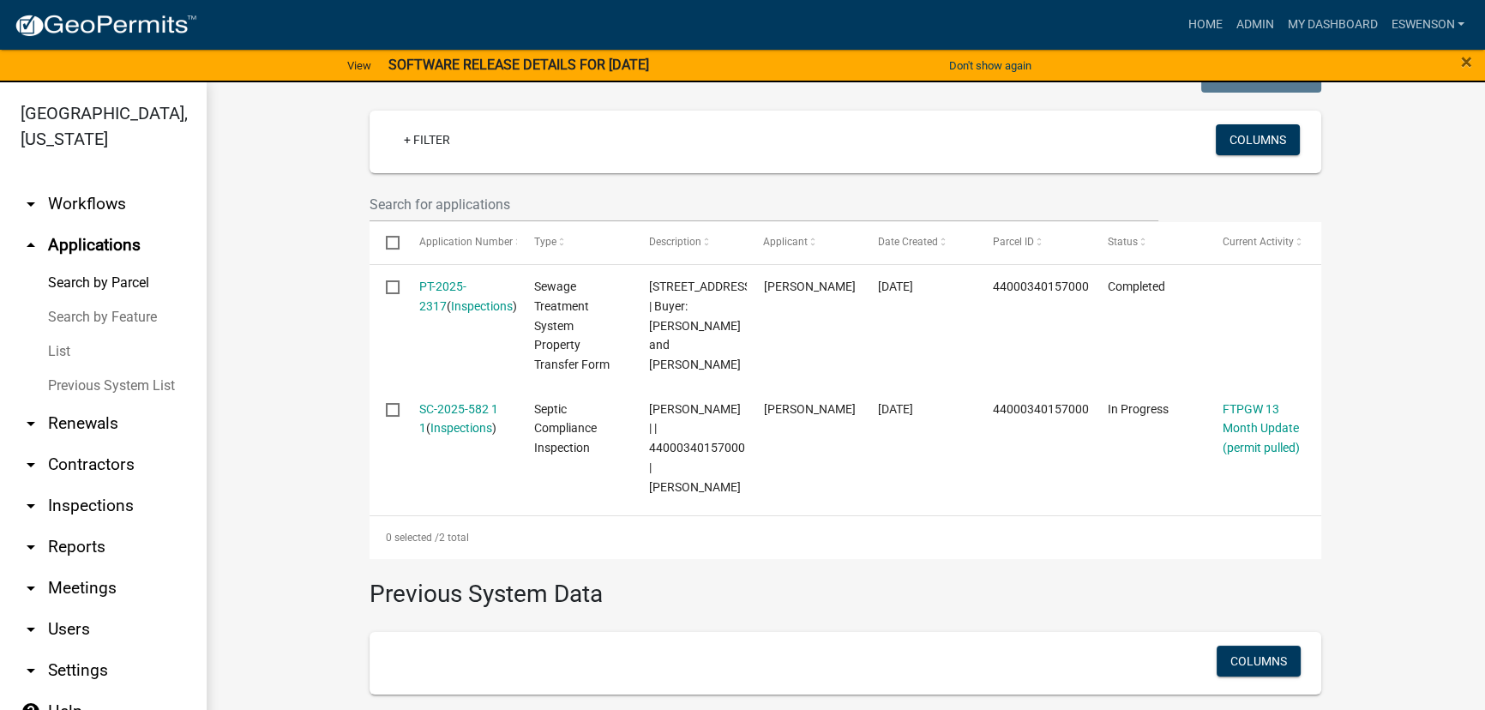
scroll to position [33, 0]
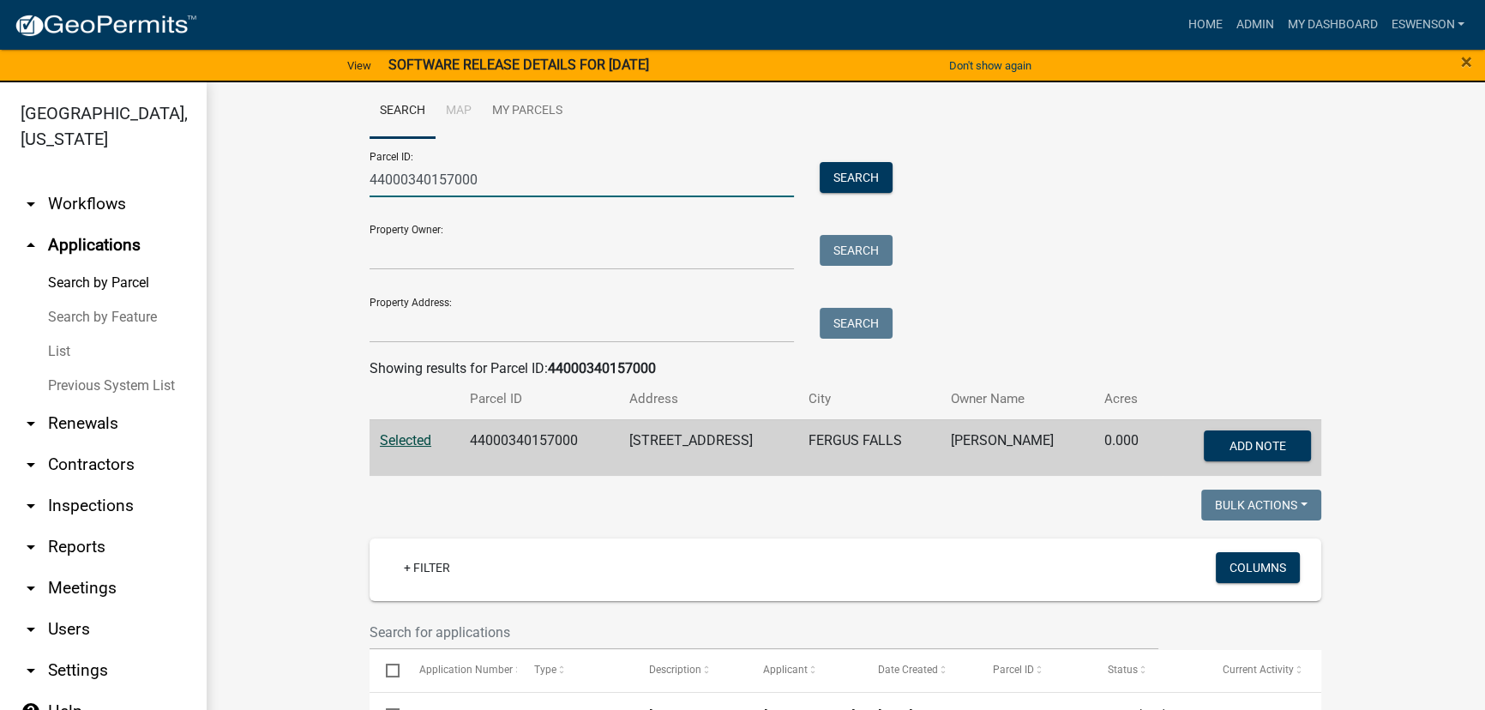
click at [492, 186] on input "44000340157000" at bounding box center [581, 179] width 424 height 35
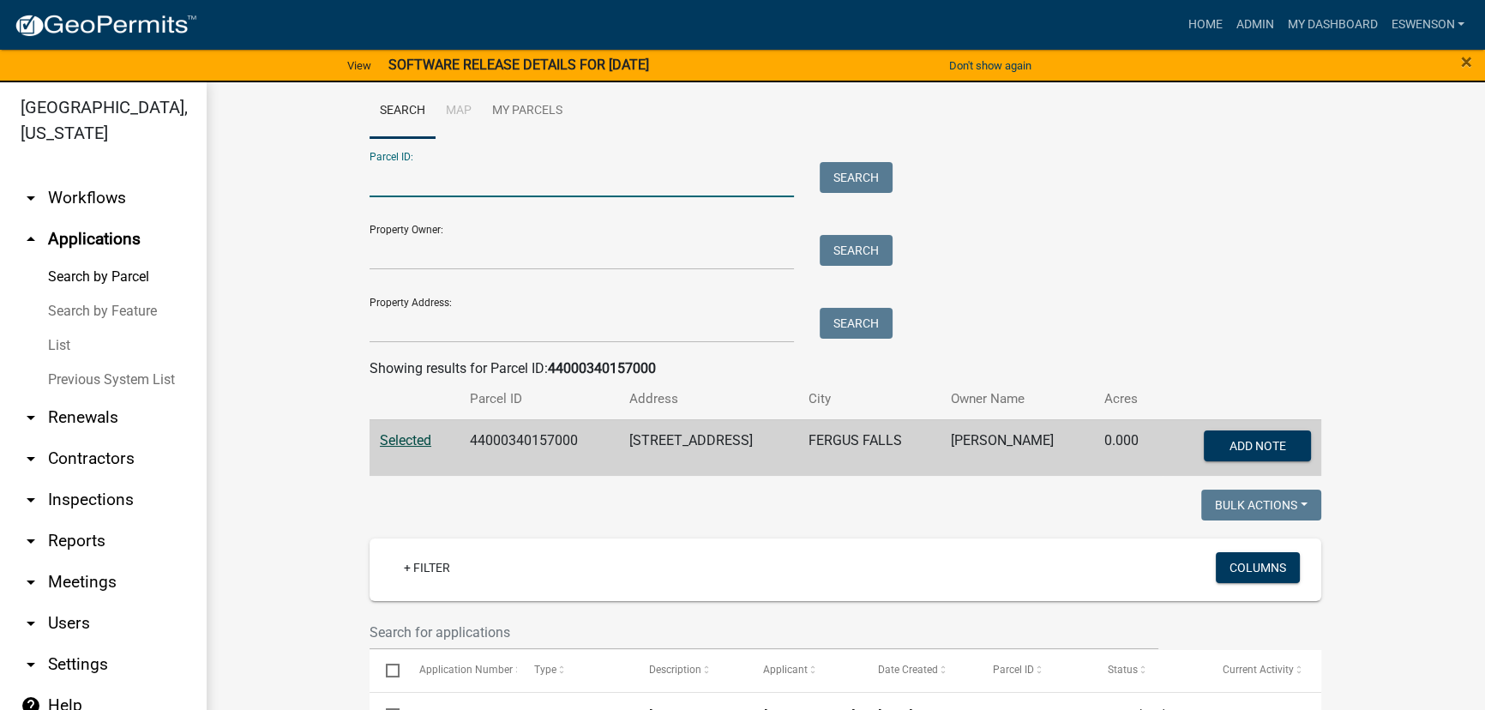
scroll to position [8, 0]
click at [98, 196] on link "arrow_drop_down Workflows" at bounding box center [103, 196] width 206 height 41
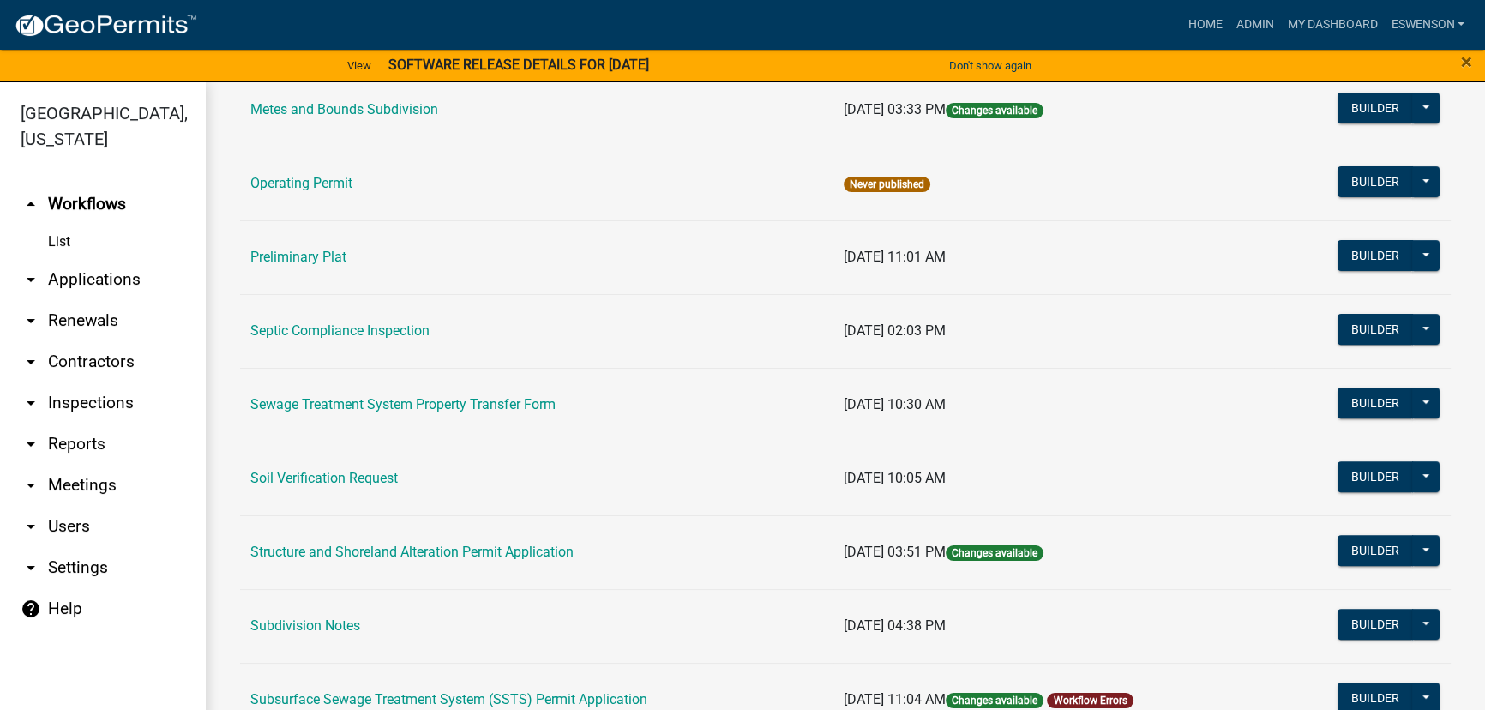
scroll to position [779, 0]
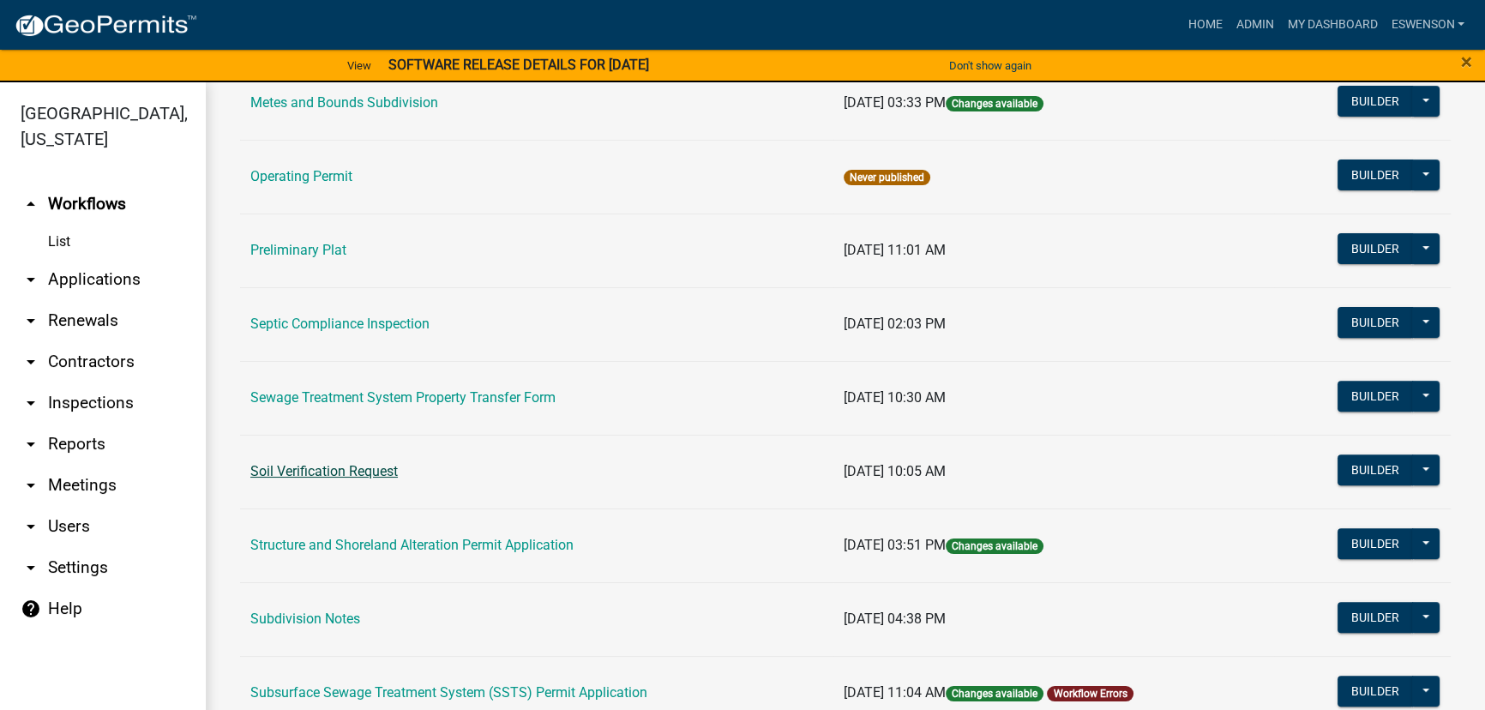
click at [321, 473] on link "Soil Verification Request" at bounding box center [323, 471] width 147 height 16
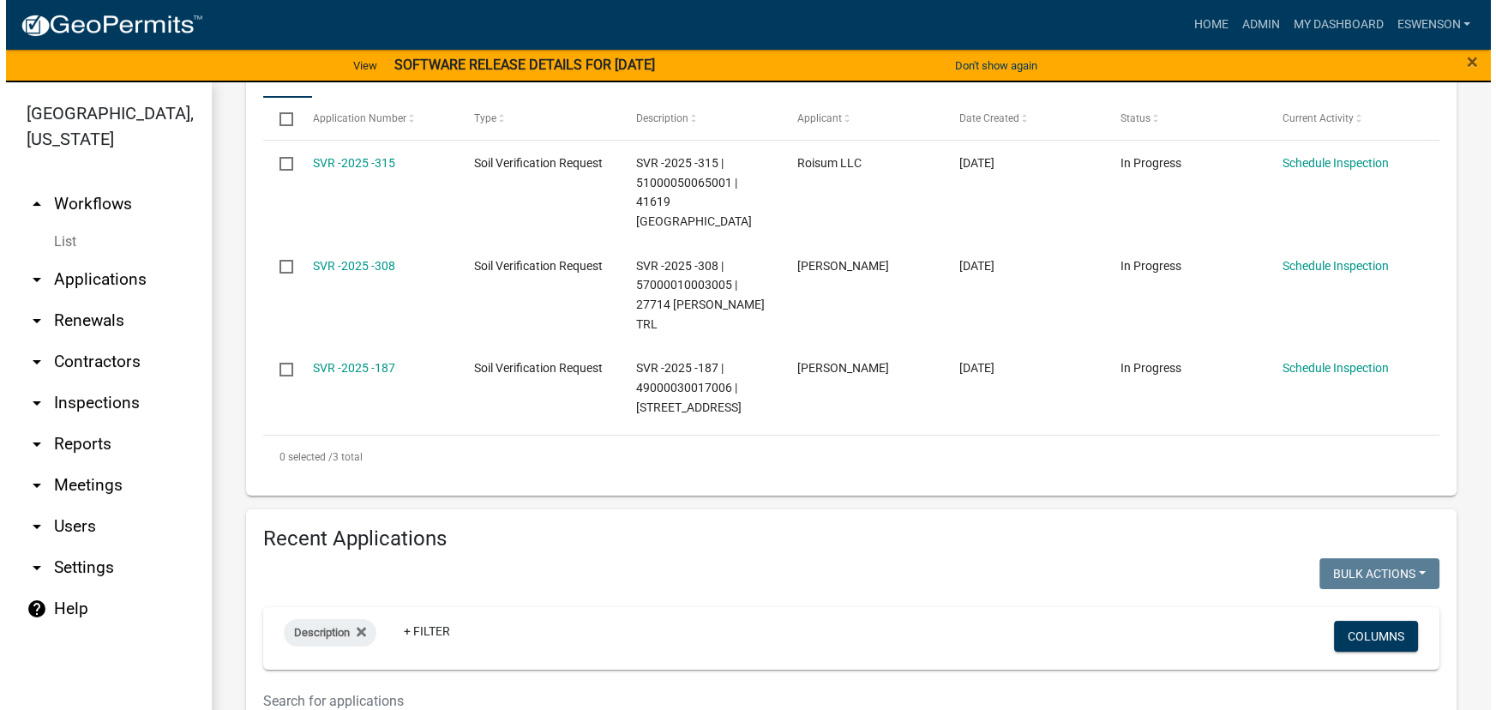
scroll to position [233, 0]
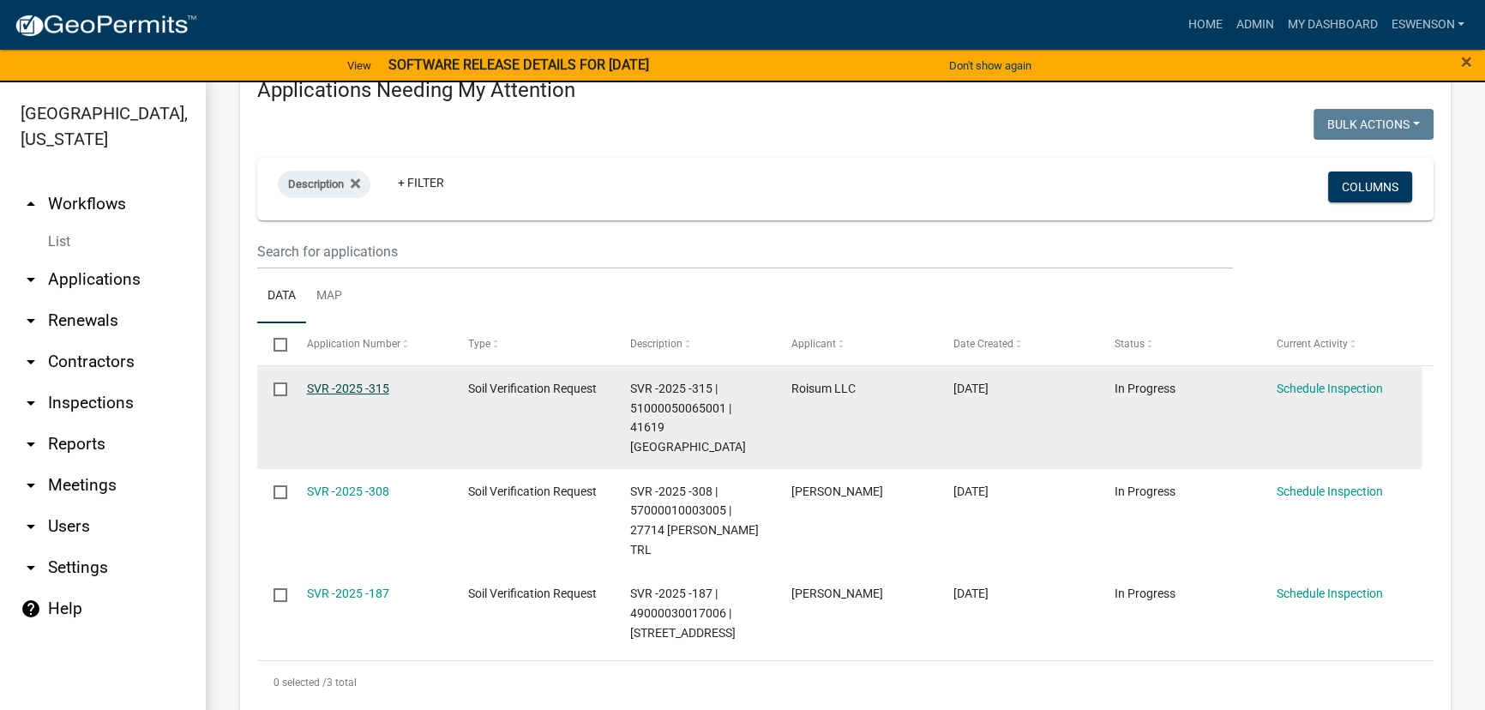
click at [368, 386] on link "SVR -2025 -315" at bounding box center [348, 388] width 82 height 14
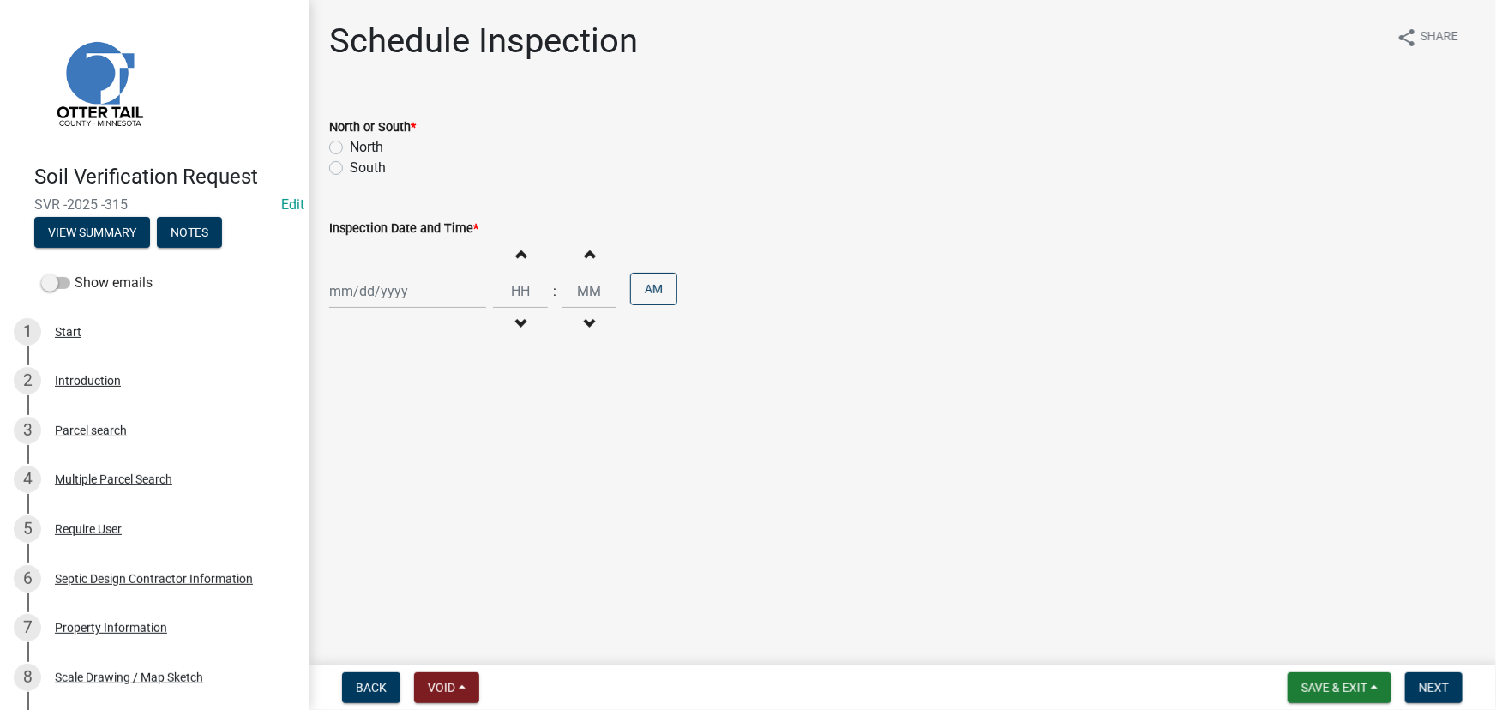
drag, startPoint x: 372, startPoint y: 144, endPoint x: 376, endPoint y: 264, distance: 120.1
click at [372, 144] on label "North" at bounding box center [366, 147] width 33 height 21
click at [361, 144] on input "North" at bounding box center [355, 142] width 11 height 11
radio input "true"
click at [371, 295] on div at bounding box center [407, 290] width 157 height 35
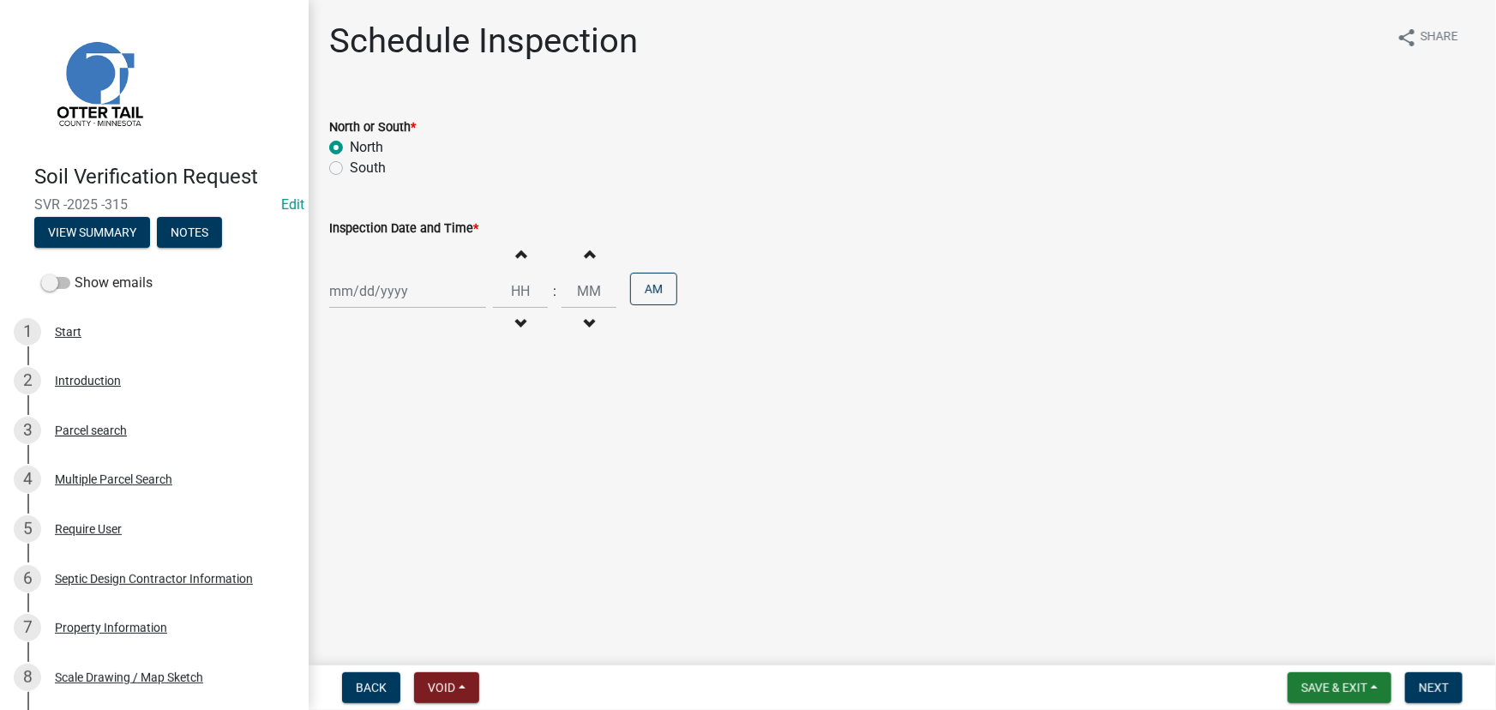
select select "9"
select select "2025"
click at [454, 406] on div "12" at bounding box center [455, 409] width 27 height 27
type input "[DATE]"
click at [519, 282] on input "Hours" at bounding box center [520, 290] width 55 height 35
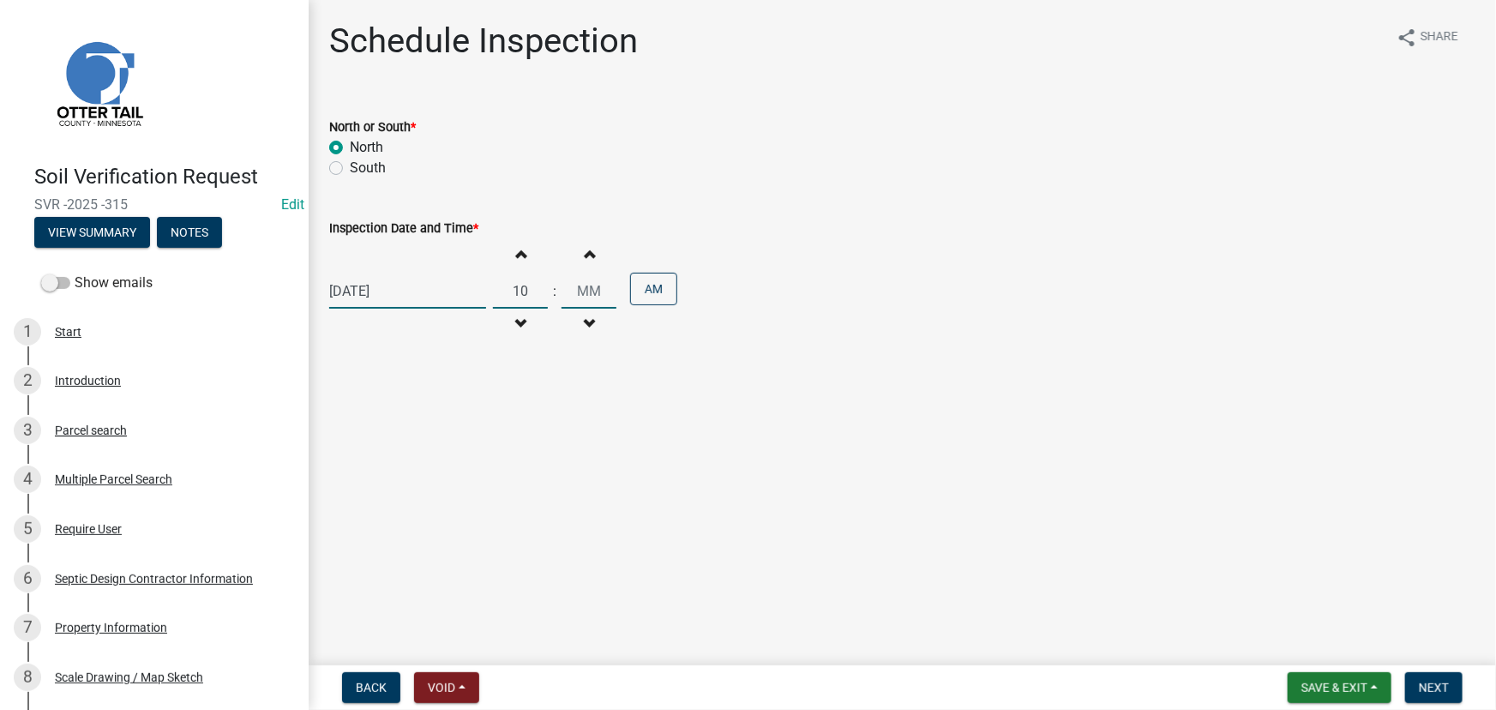
type input "10"
type input "00"
click at [579, 295] on input "00" at bounding box center [588, 290] width 55 height 35
click at [1449, 693] on button "Next" at bounding box center [1433, 687] width 57 height 31
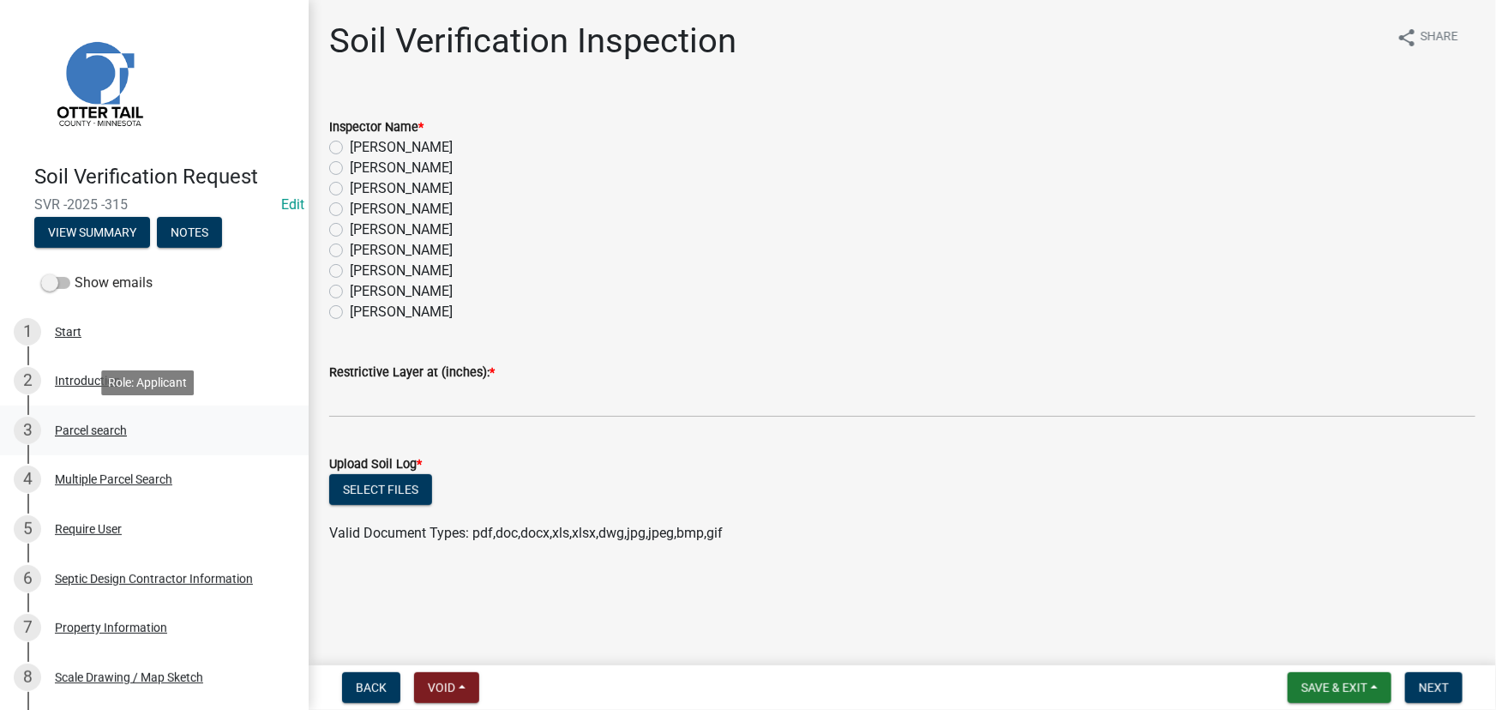
click at [101, 434] on div "Parcel search" at bounding box center [91, 430] width 72 height 12
